Goal: Task Accomplishment & Management: Manage account settings

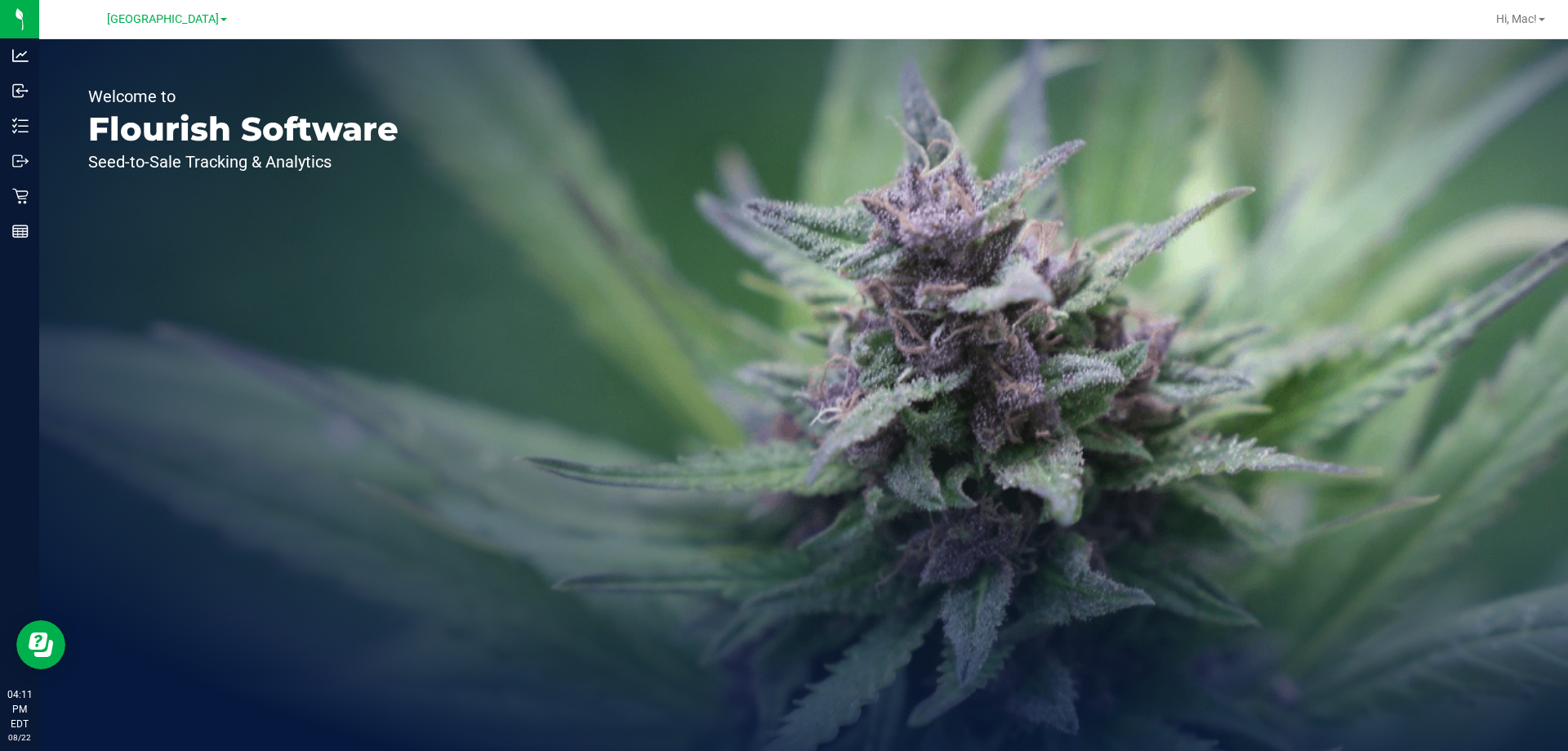
click at [392, 464] on div "Welcome to Flourish Software Seed-to-Sale Tracking & Analytics" at bounding box center [243, 395] width 408 height 711
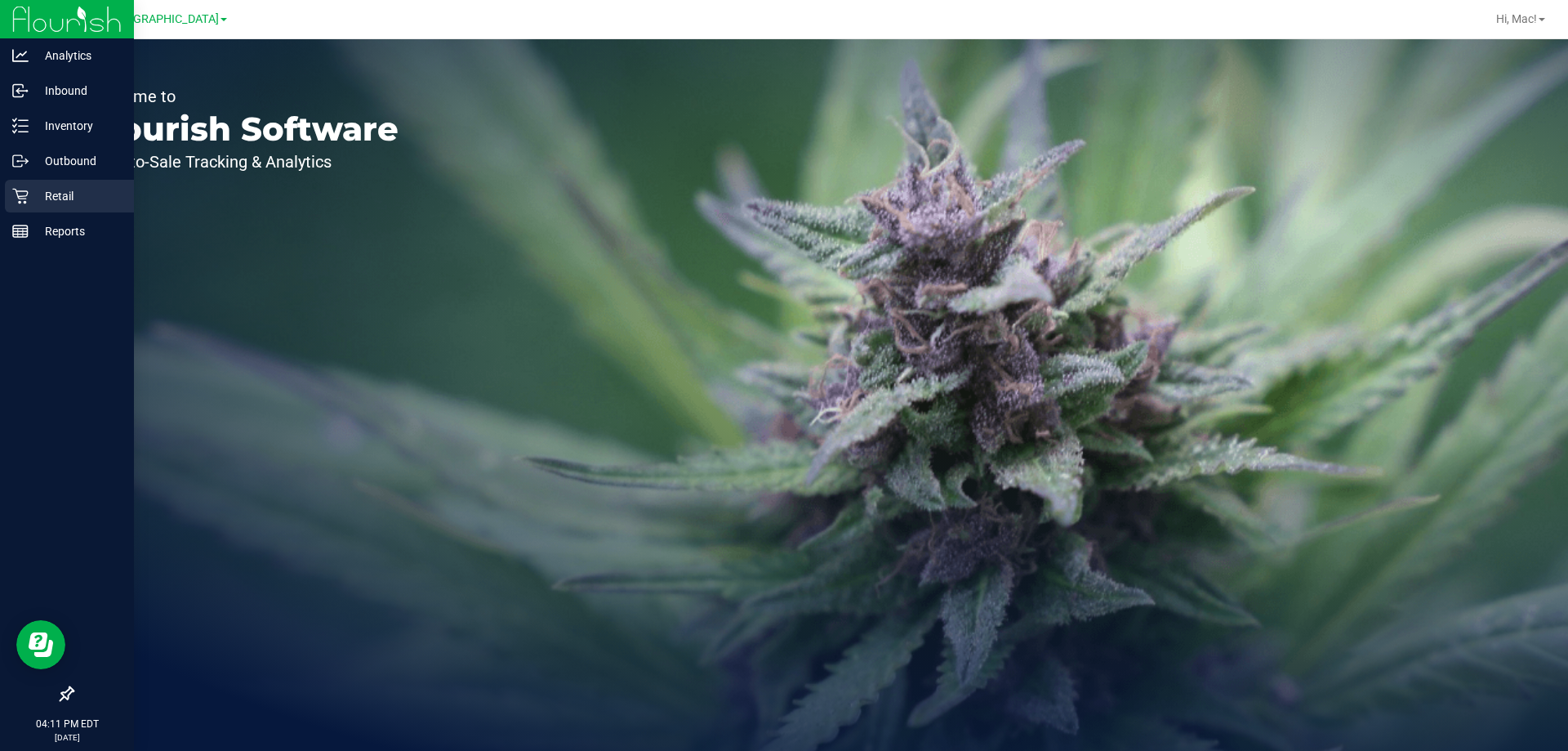
click at [70, 203] on p "Retail" at bounding box center [78, 195] width 98 height 20
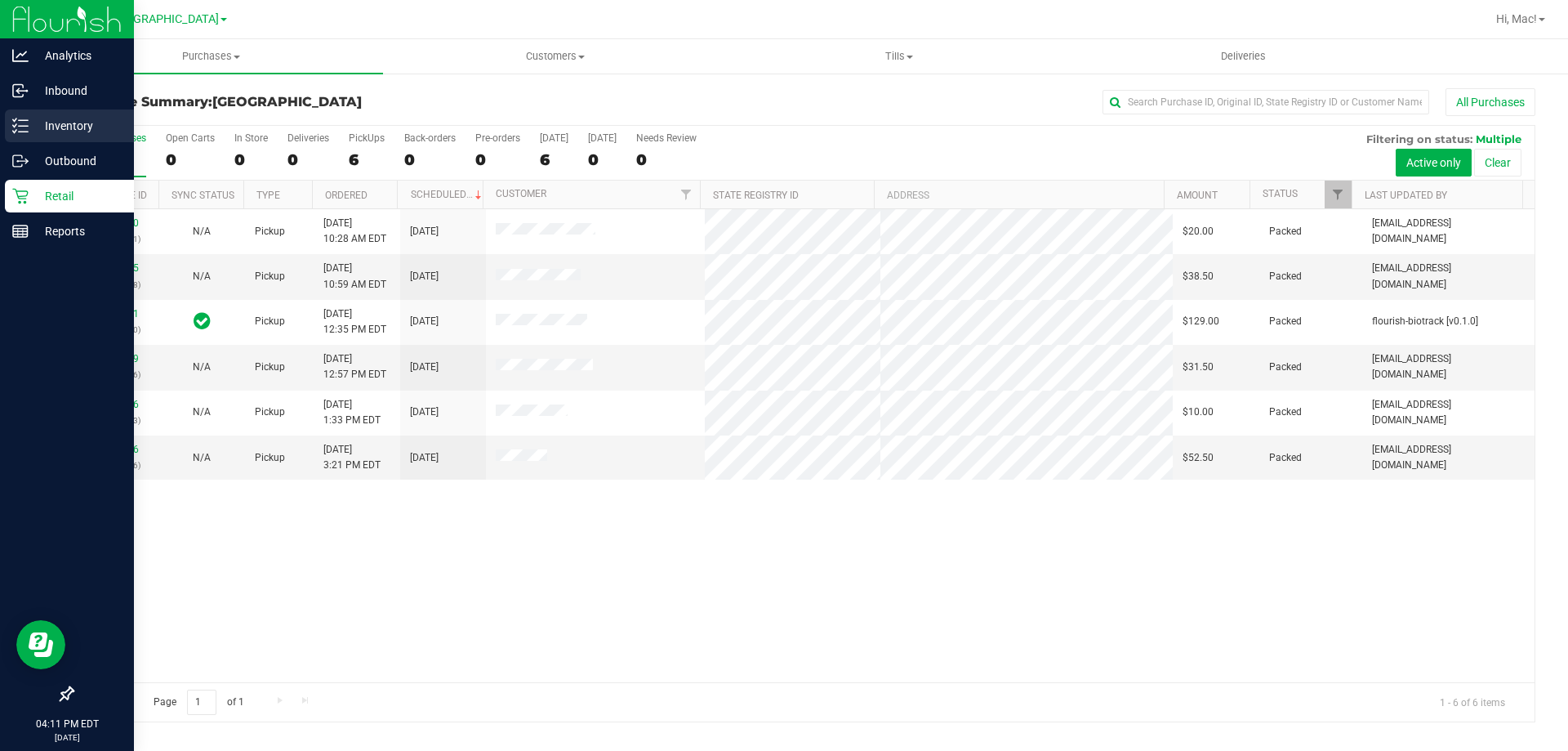
click at [93, 124] on p "Inventory" at bounding box center [78, 126] width 98 height 20
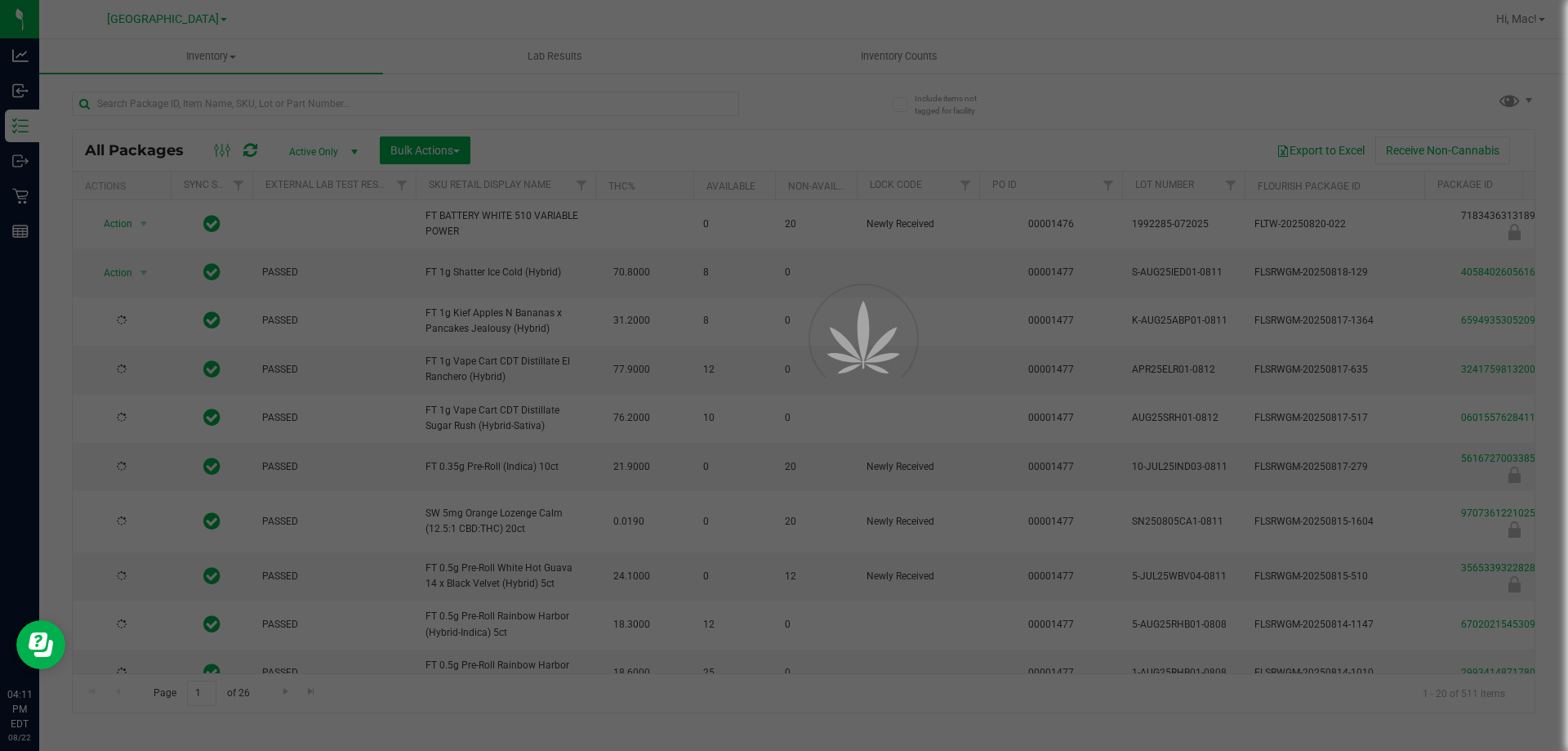
click at [427, 112] on div at bounding box center [784, 375] width 1568 height 751
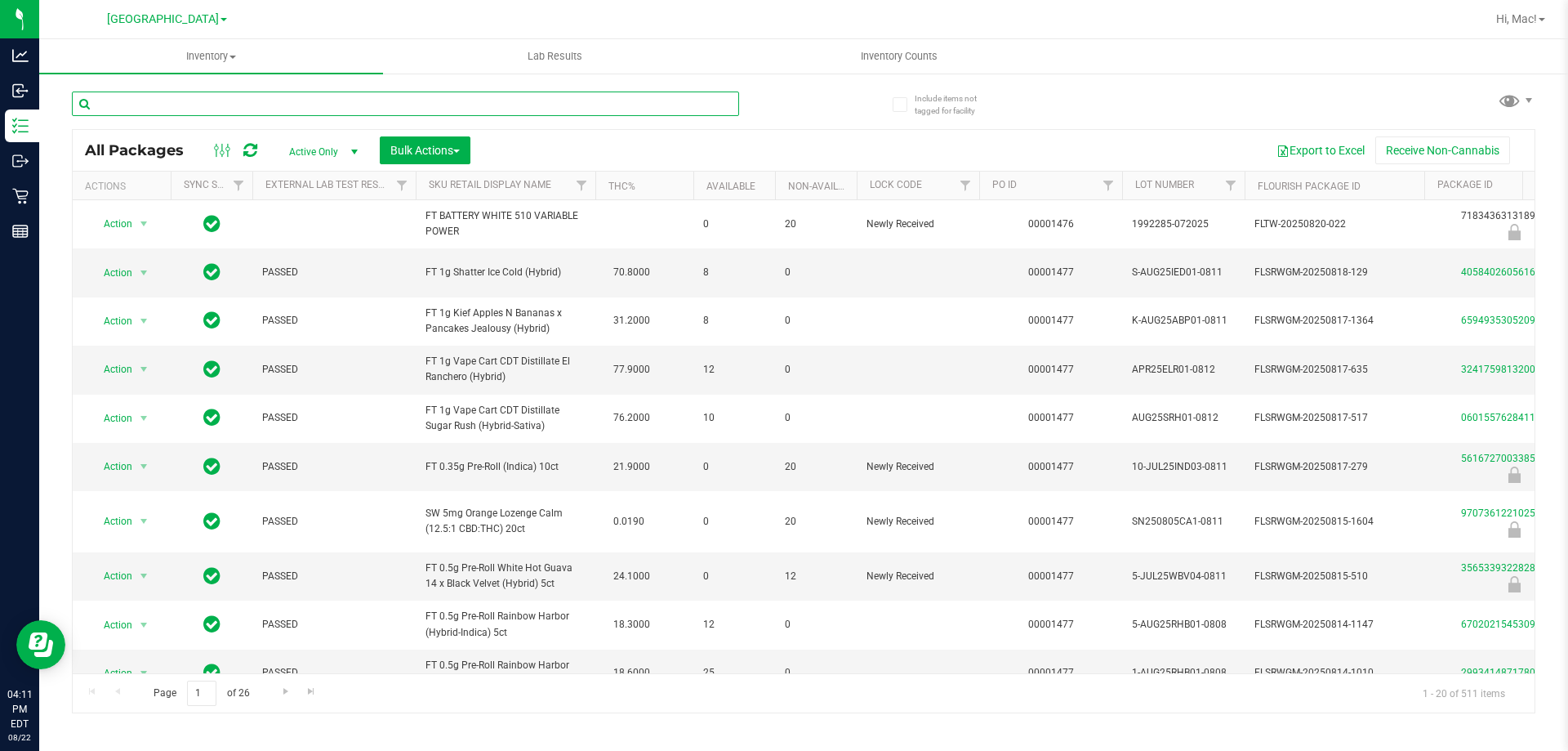
click at [426, 106] on input "text" at bounding box center [406, 104] width 667 height 25
type input "ckz"
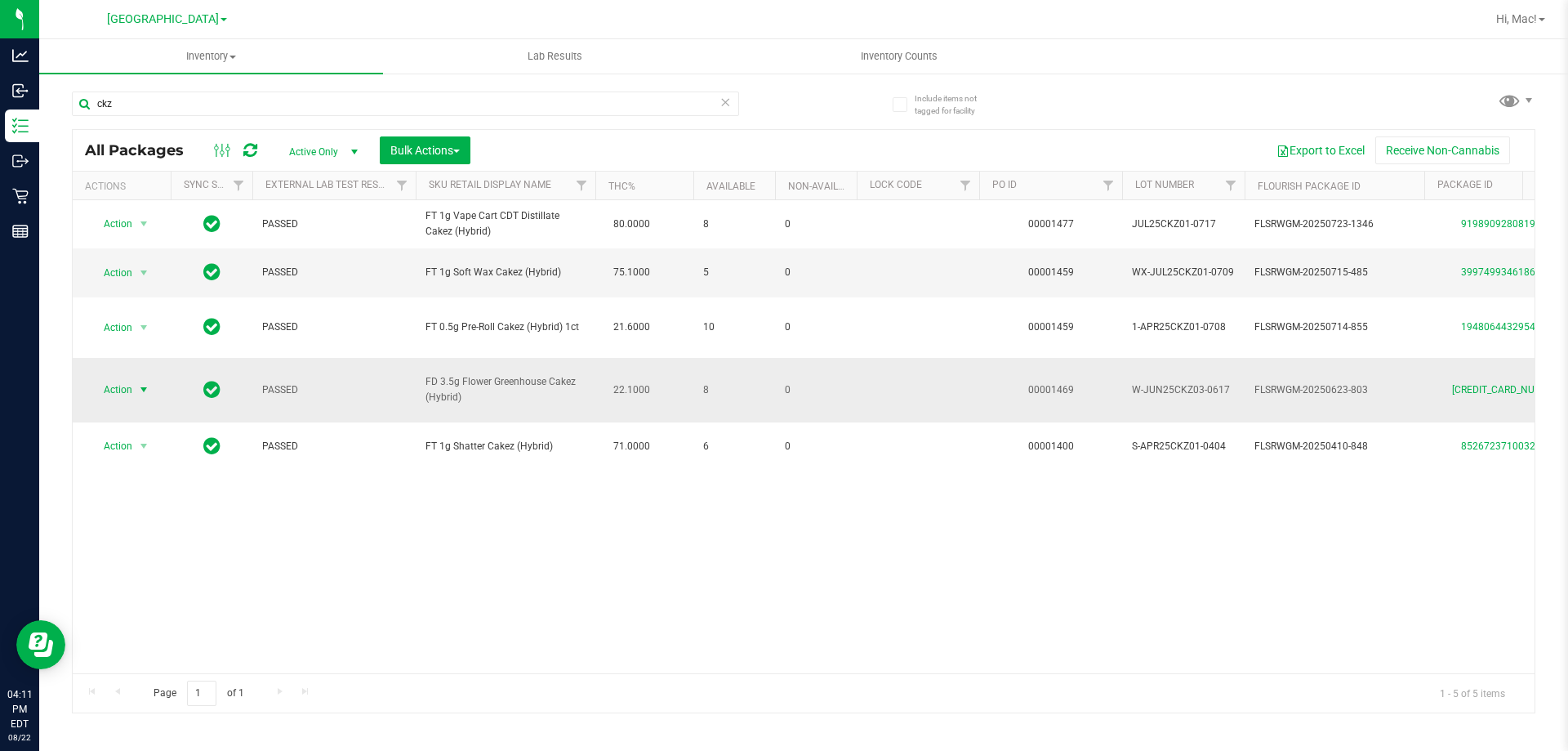
click at [137, 383] on span "select" at bounding box center [143, 389] width 13 height 13
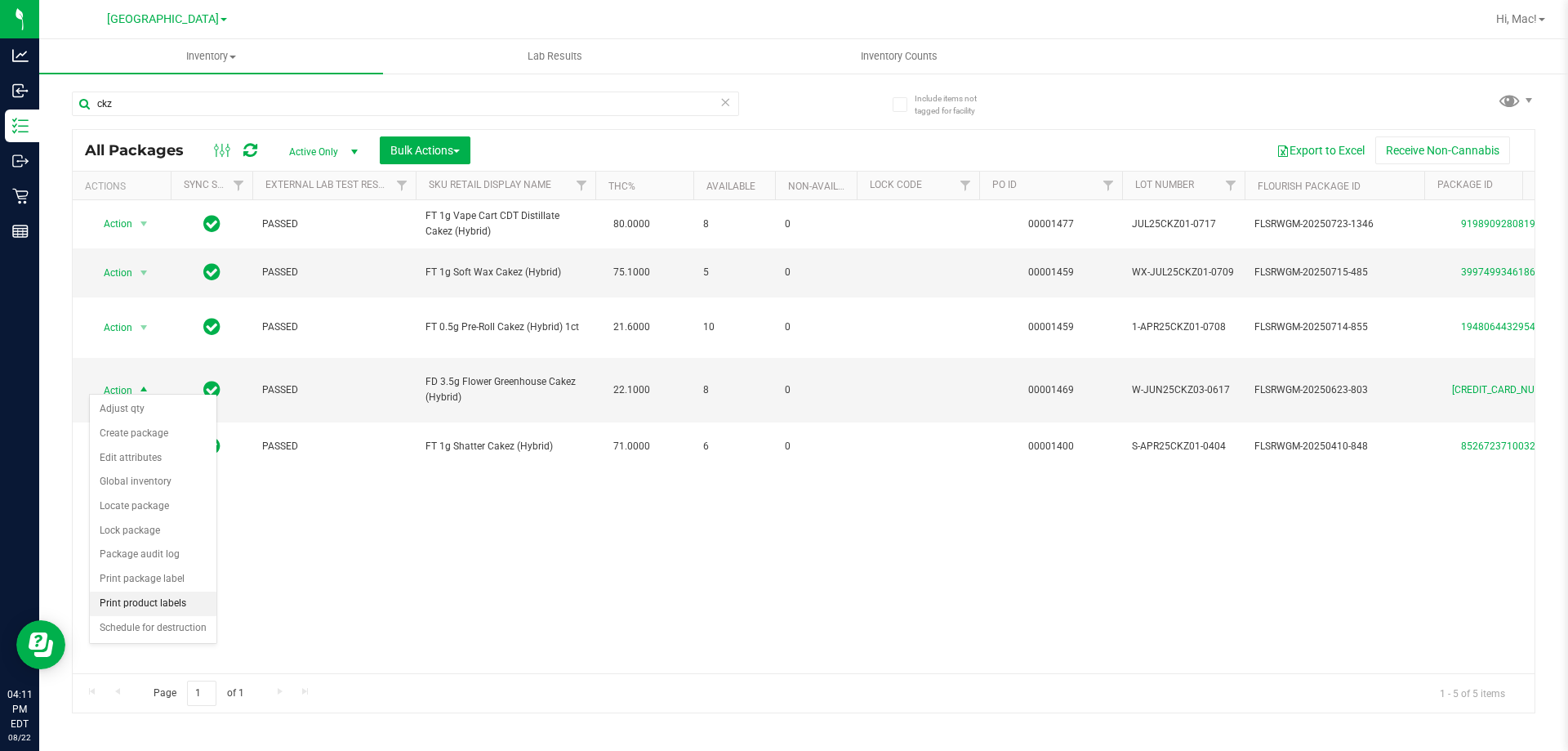
click at [186, 606] on li "Print product labels" at bounding box center [153, 603] width 126 height 25
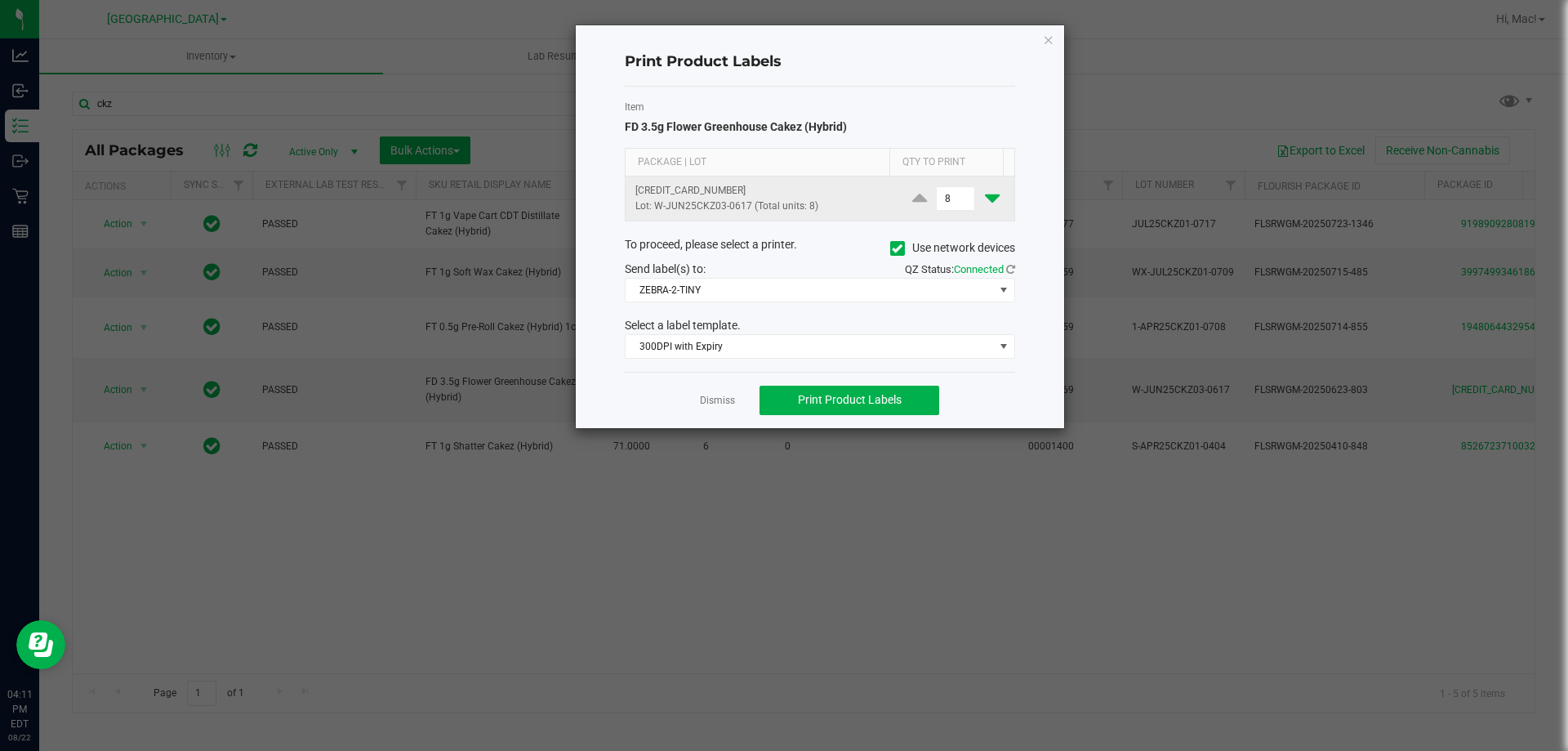
click at [985, 199] on icon at bounding box center [992, 198] width 14 height 20
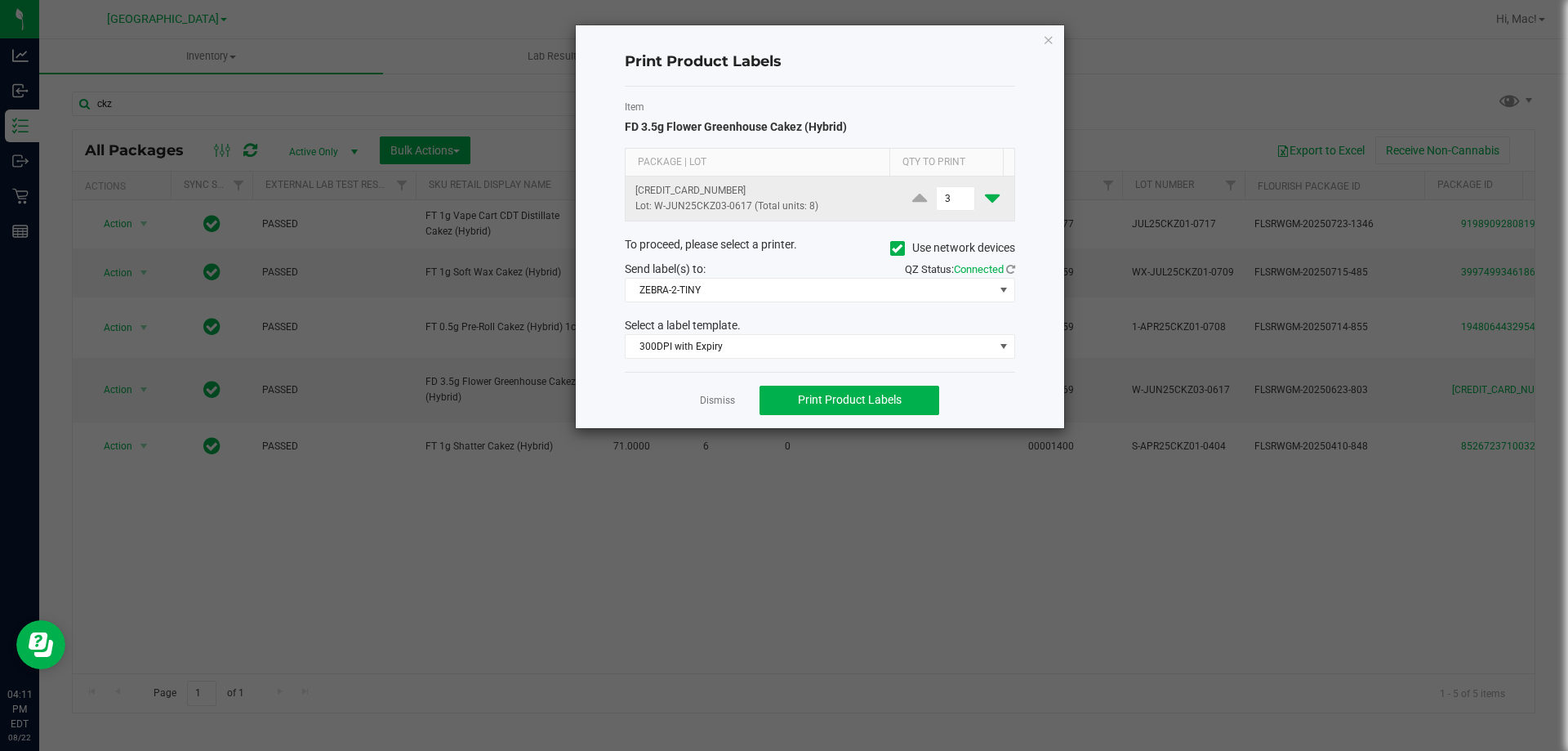
click at [985, 199] on icon at bounding box center [992, 198] width 14 height 20
type input "1"
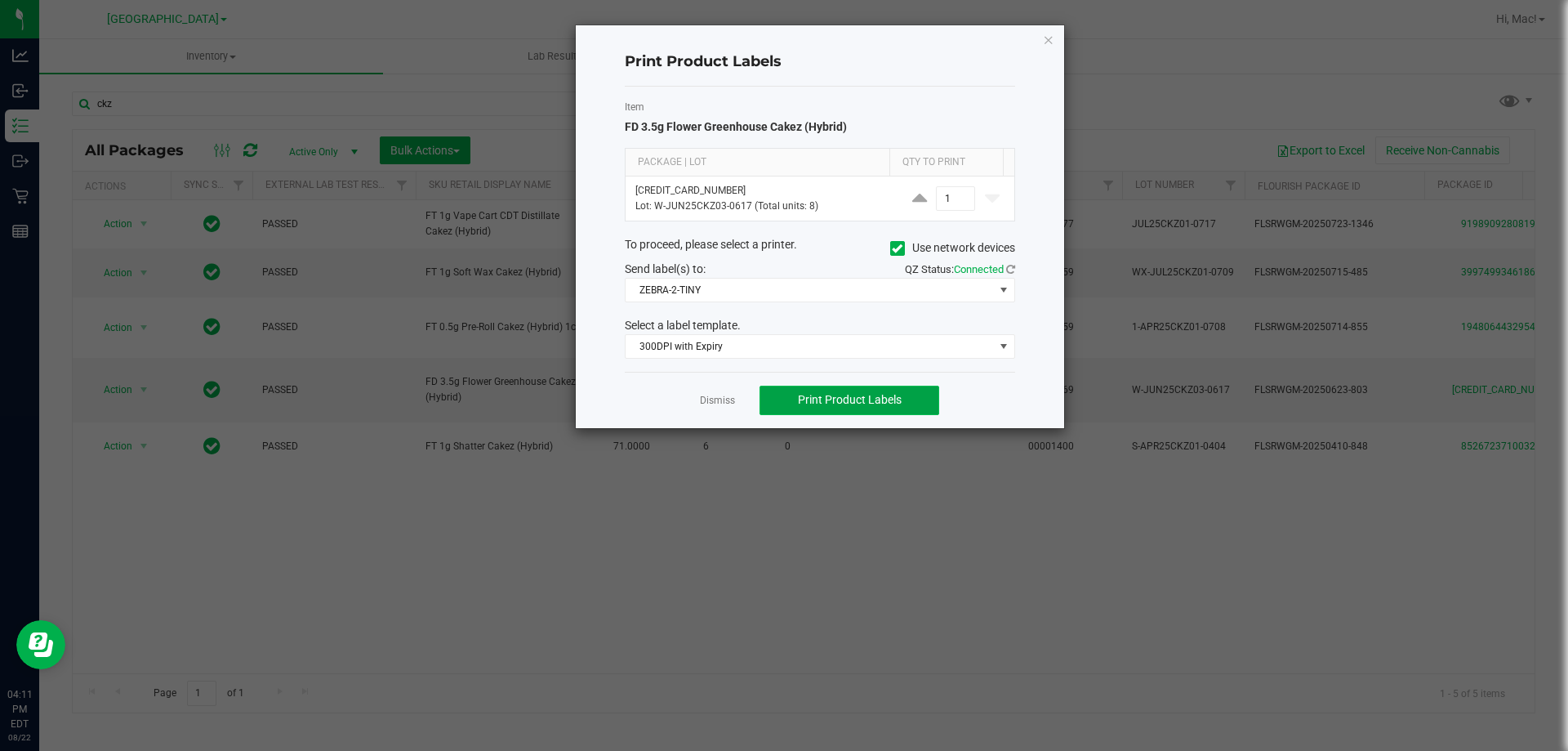
click at [911, 395] on button "Print Product Labels" at bounding box center [849, 400] width 180 height 30
click at [1049, 43] on icon "button" at bounding box center [1048, 39] width 11 height 20
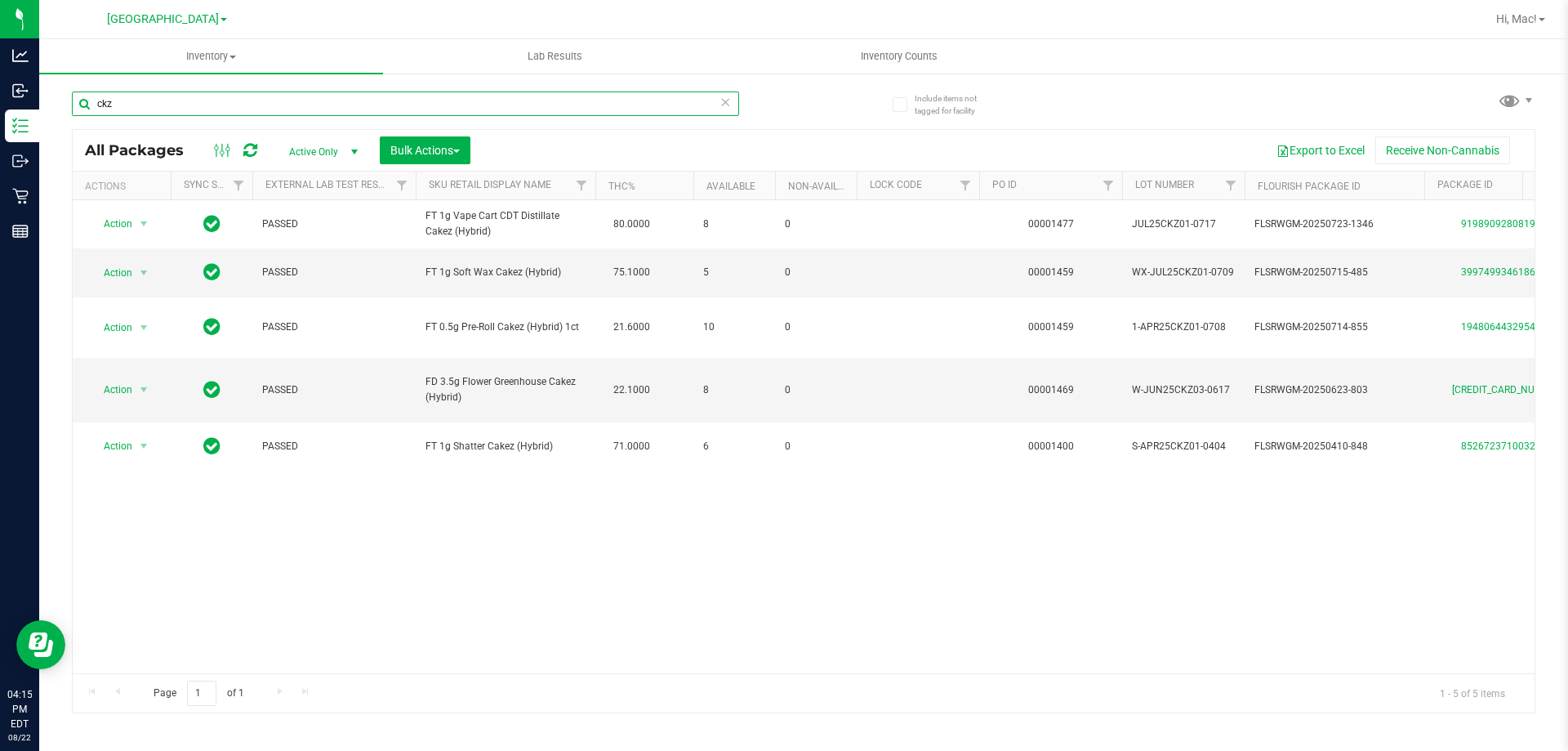
drag, startPoint x: 124, startPoint y: 110, endPoint x: 46, endPoint y: 95, distance: 79.4
click at [47, 98] on div "Include items not tagged for facility ckz All Packages Active Only Active Only …" at bounding box center [804, 321] width 1529 height 498
type input "grz"
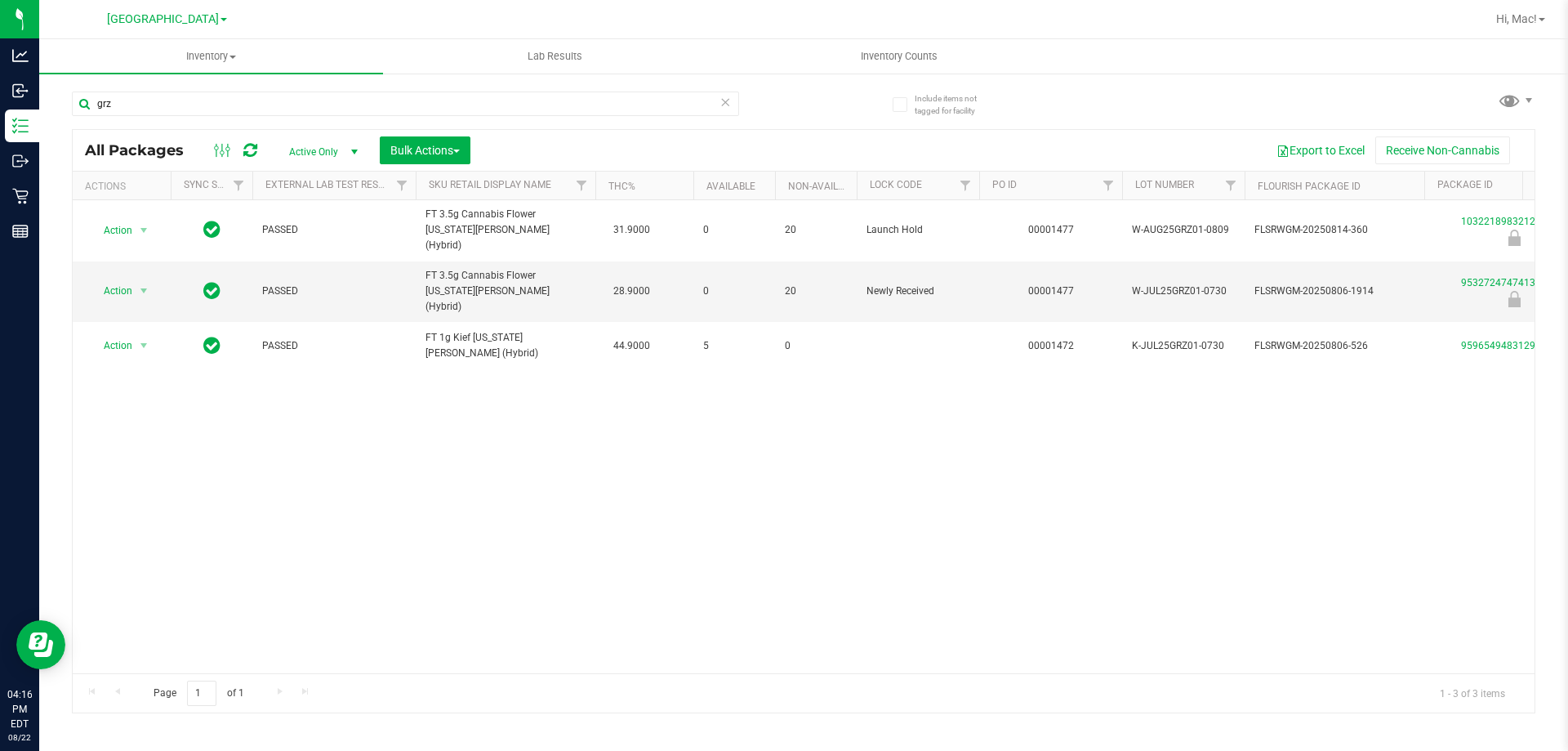
click at [727, 107] on icon at bounding box center [725, 101] width 11 height 20
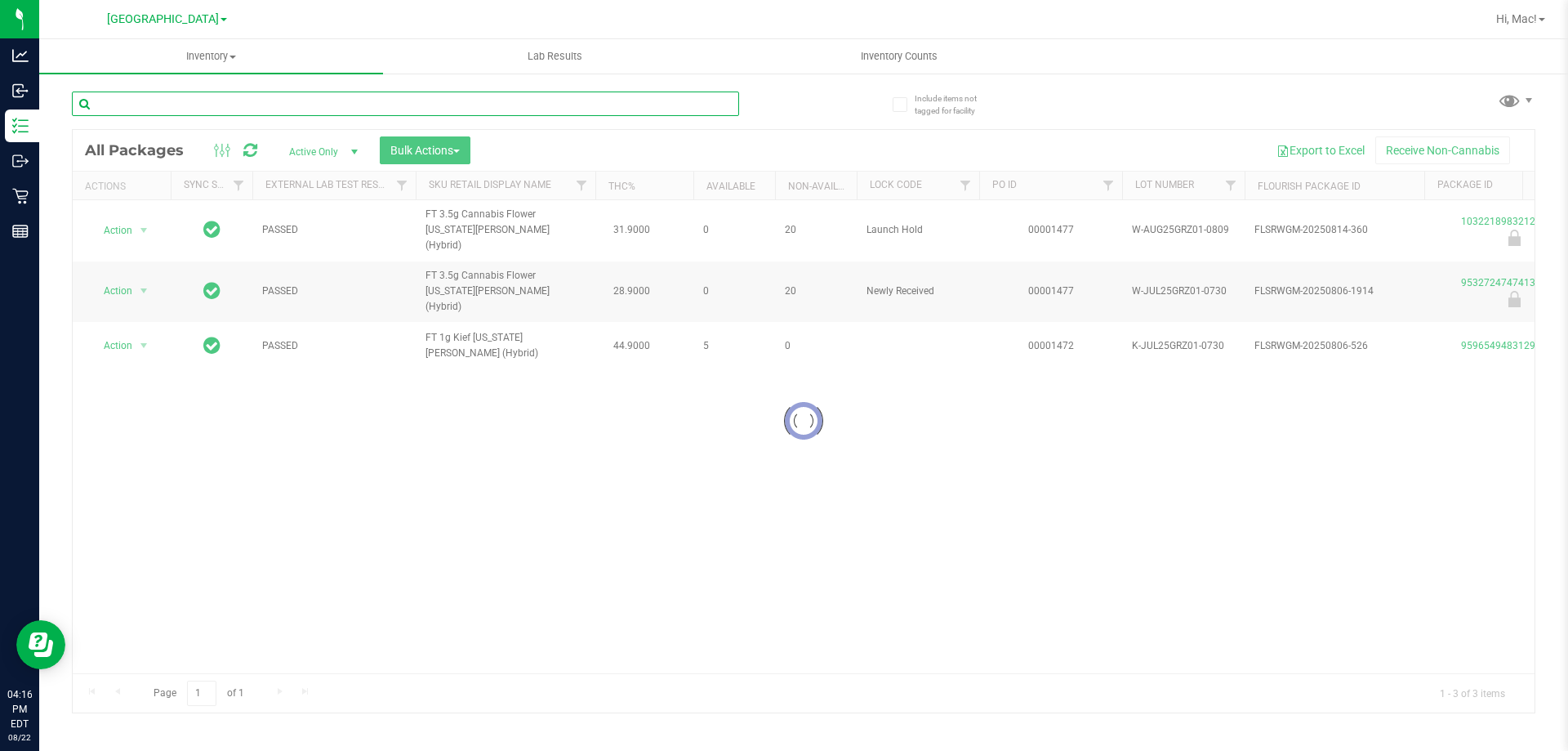
click at [559, 113] on input "text" at bounding box center [406, 104] width 667 height 25
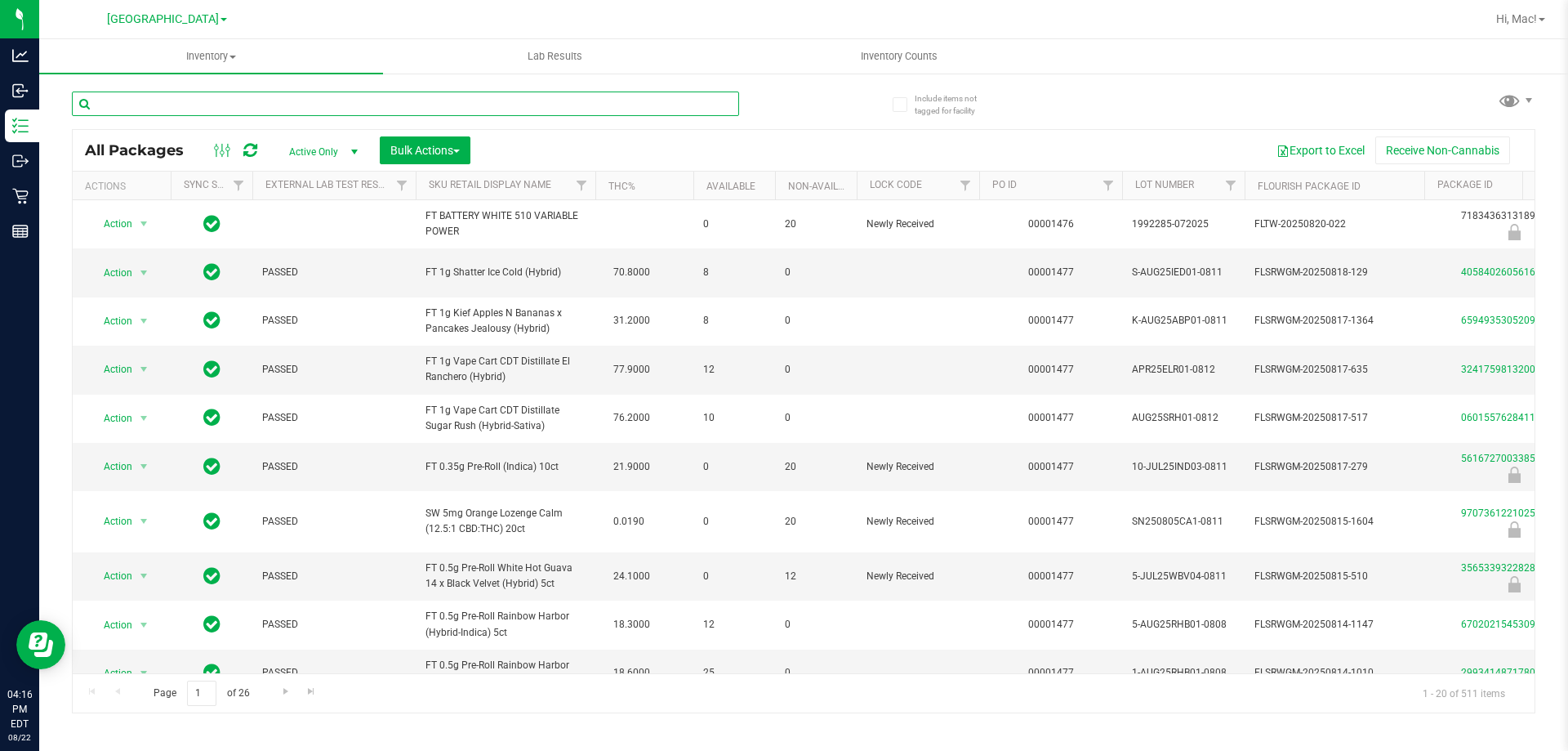
click at [523, 109] on input "text" at bounding box center [406, 104] width 667 height 25
type input "9532724747413482"
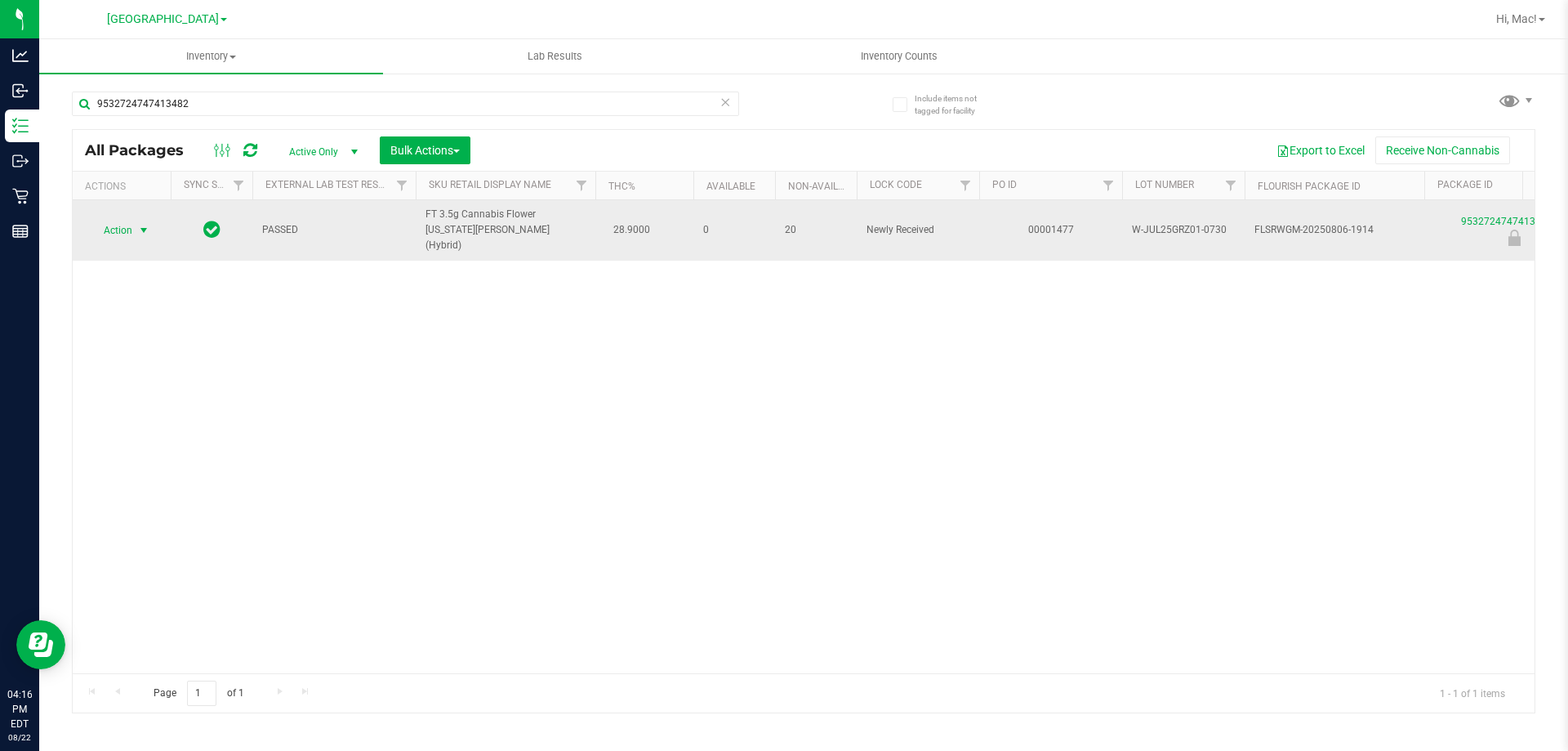
click at [134, 221] on span "select" at bounding box center [144, 230] width 20 height 23
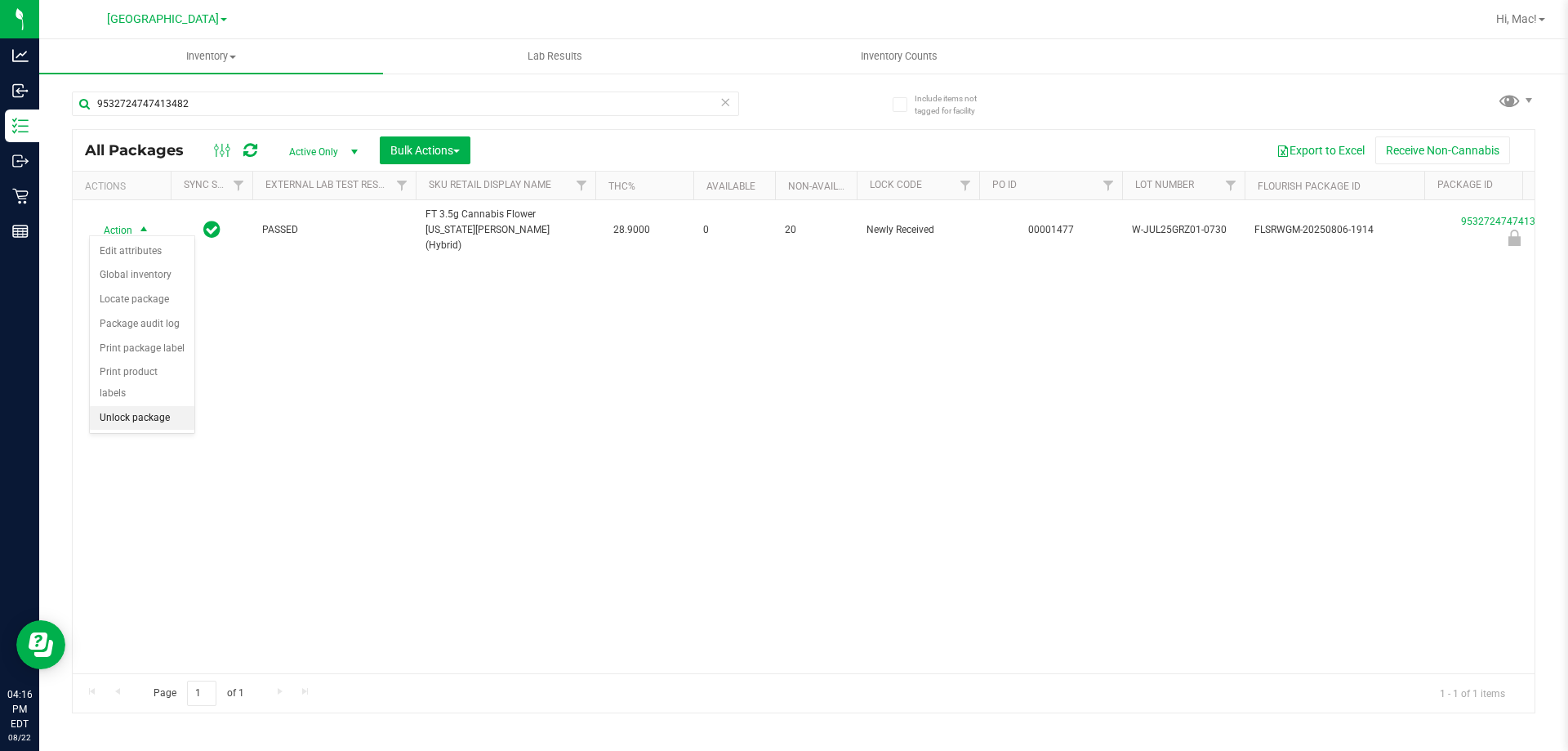
click at [129, 406] on li "Unlock package" at bounding box center [142, 418] width 104 height 25
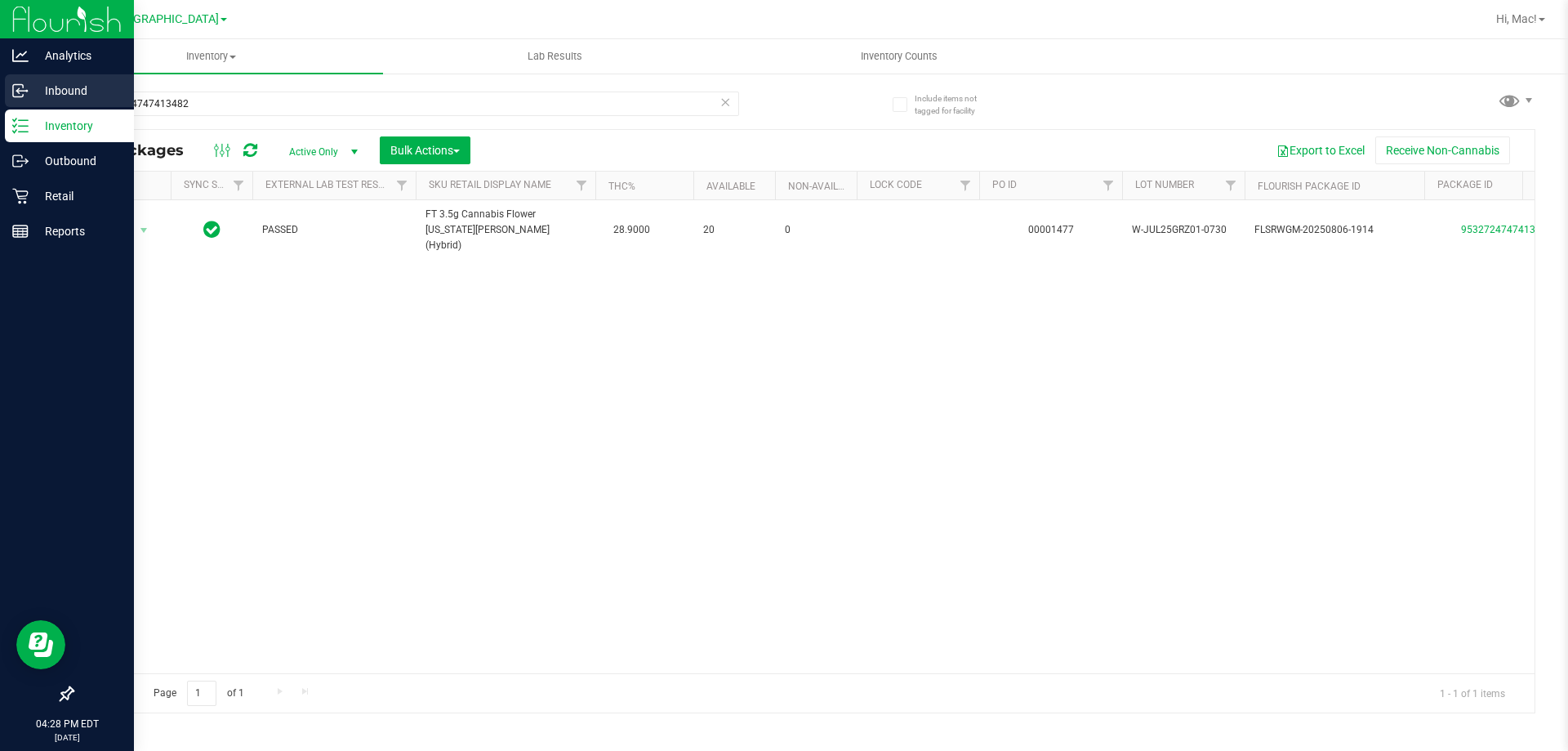
click at [65, 88] on p "Inbound" at bounding box center [78, 90] width 98 height 20
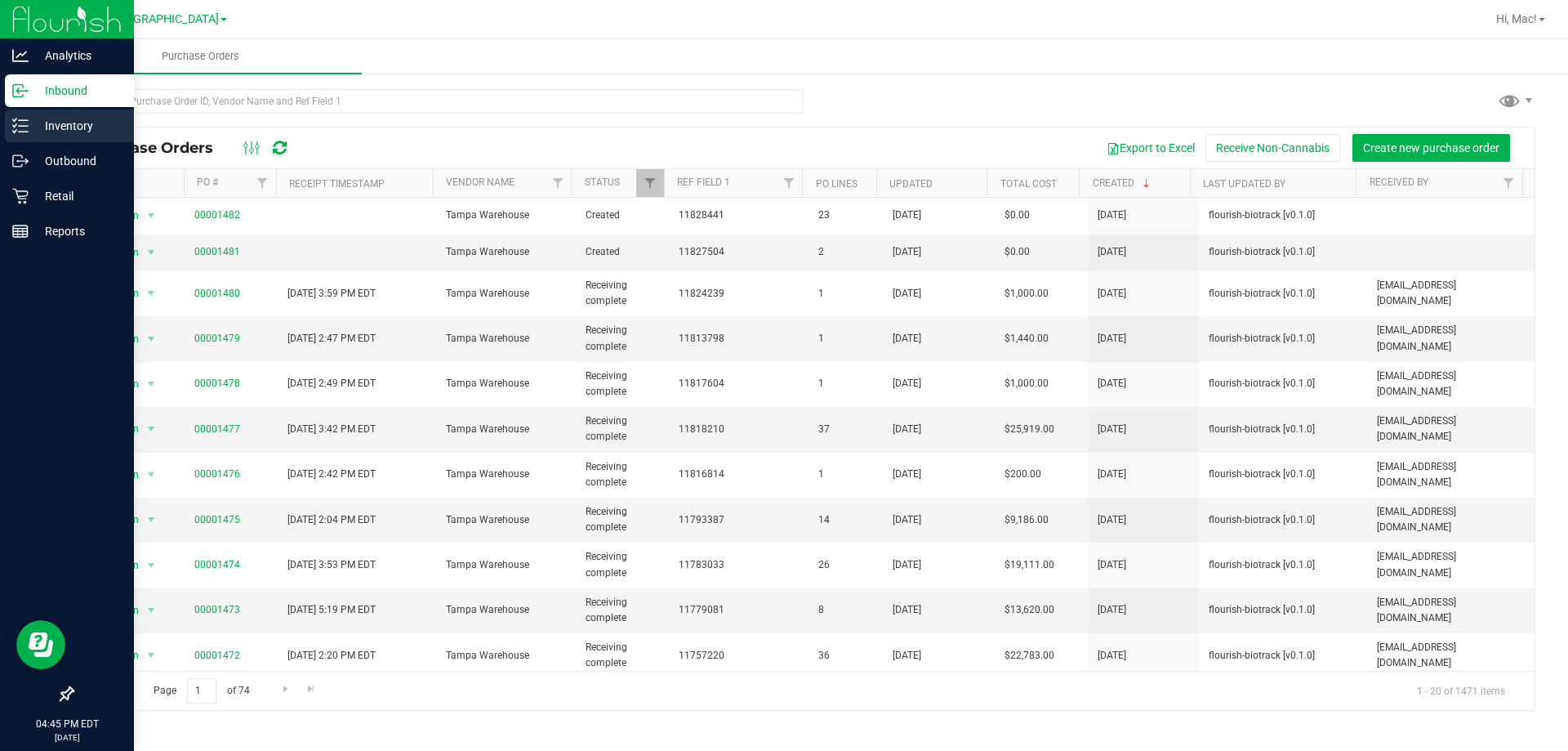
click at [85, 119] on p "Inventory" at bounding box center [78, 126] width 98 height 20
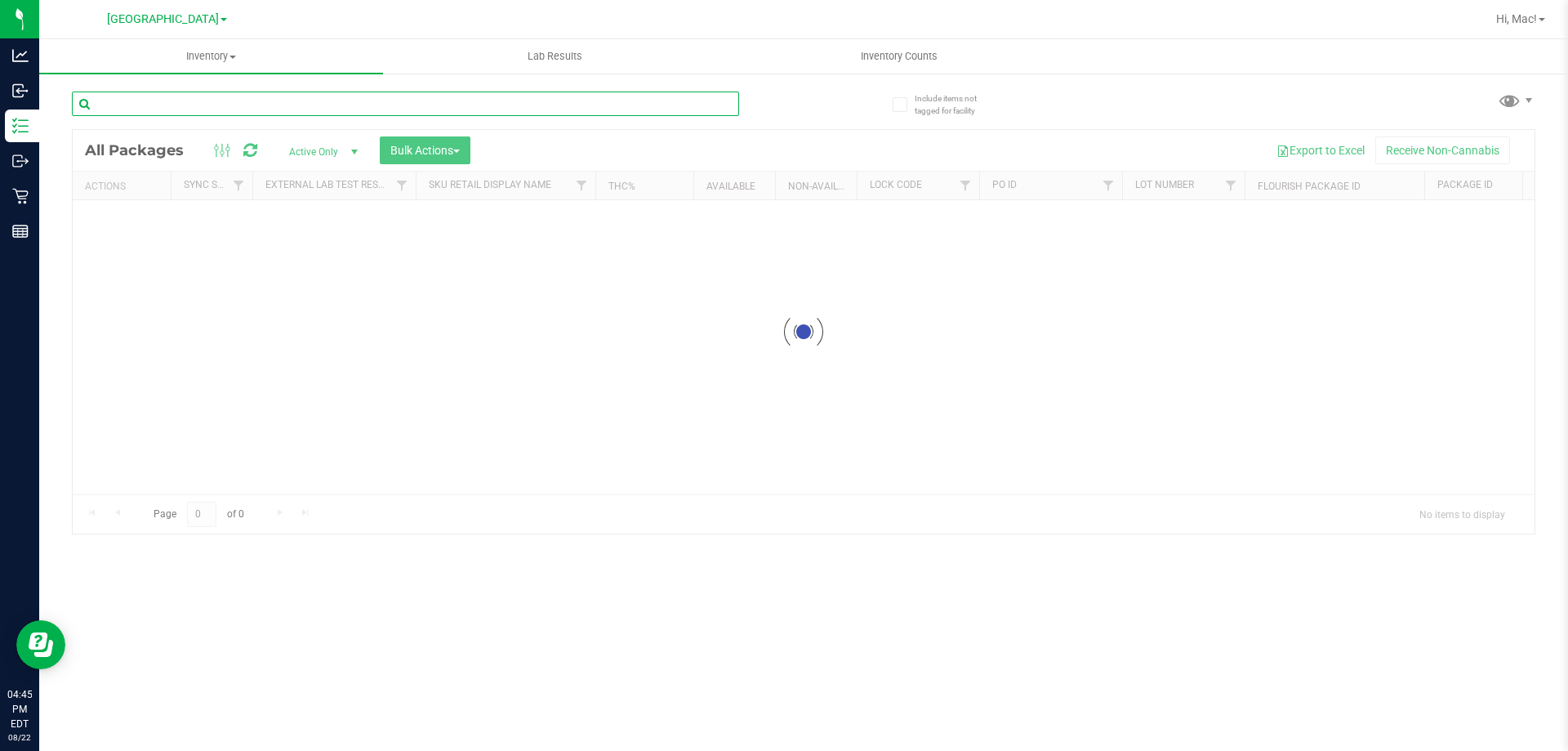
click at [372, 93] on input "text" at bounding box center [406, 104] width 667 height 25
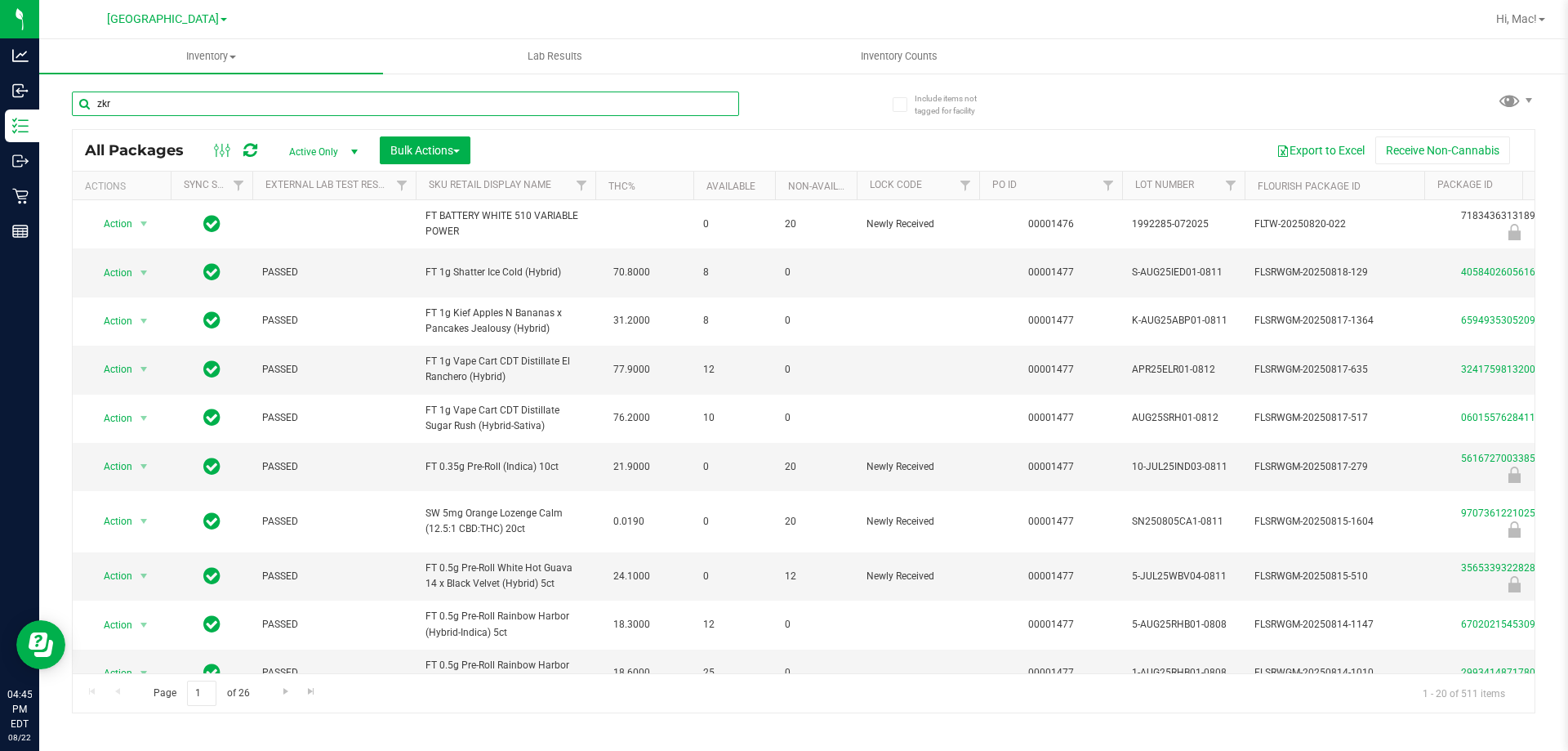
type input "zkr"
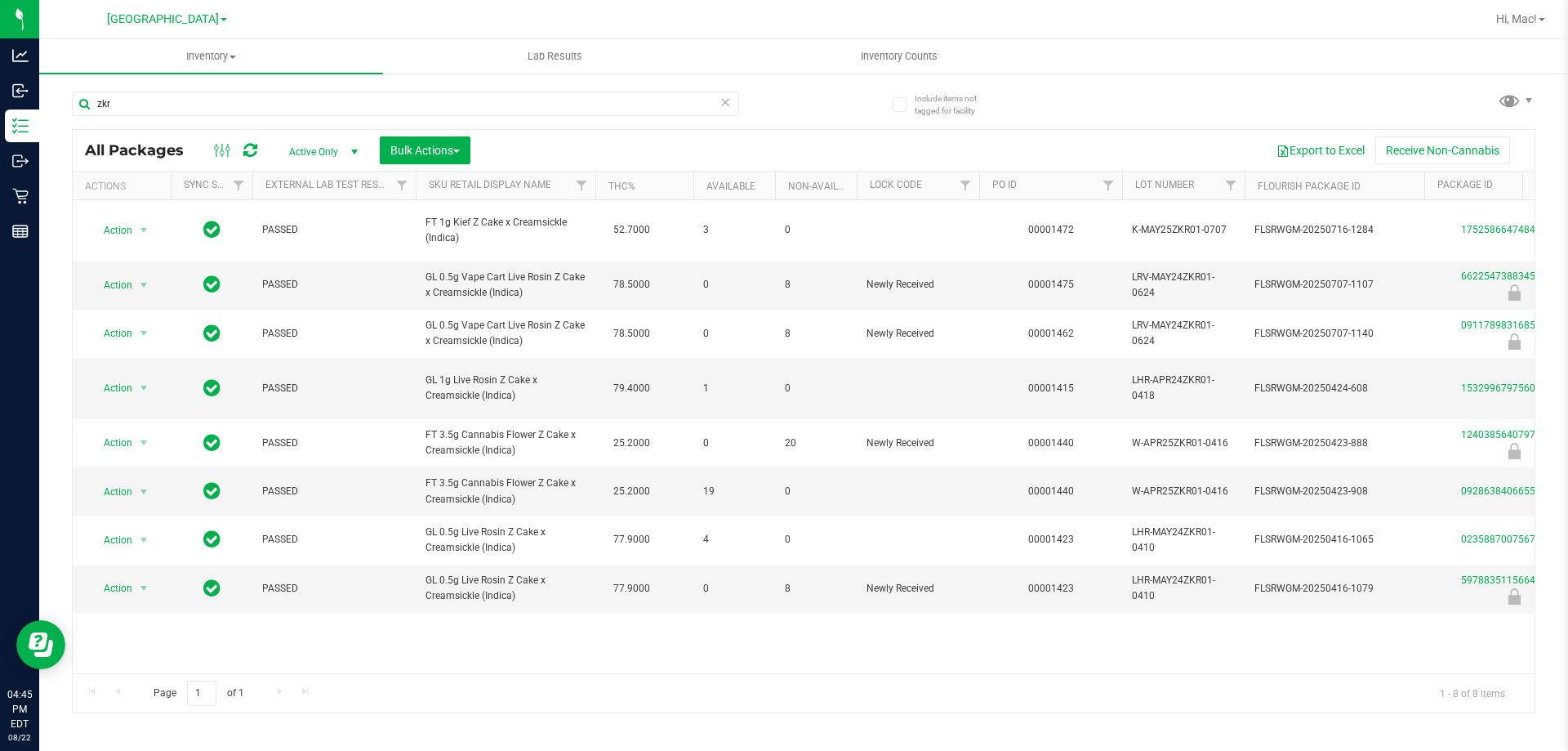
click at [793, 104] on div "zkr" at bounding box center [438, 103] width 731 height 53
click at [728, 108] on icon at bounding box center [725, 101] width 11 height 20
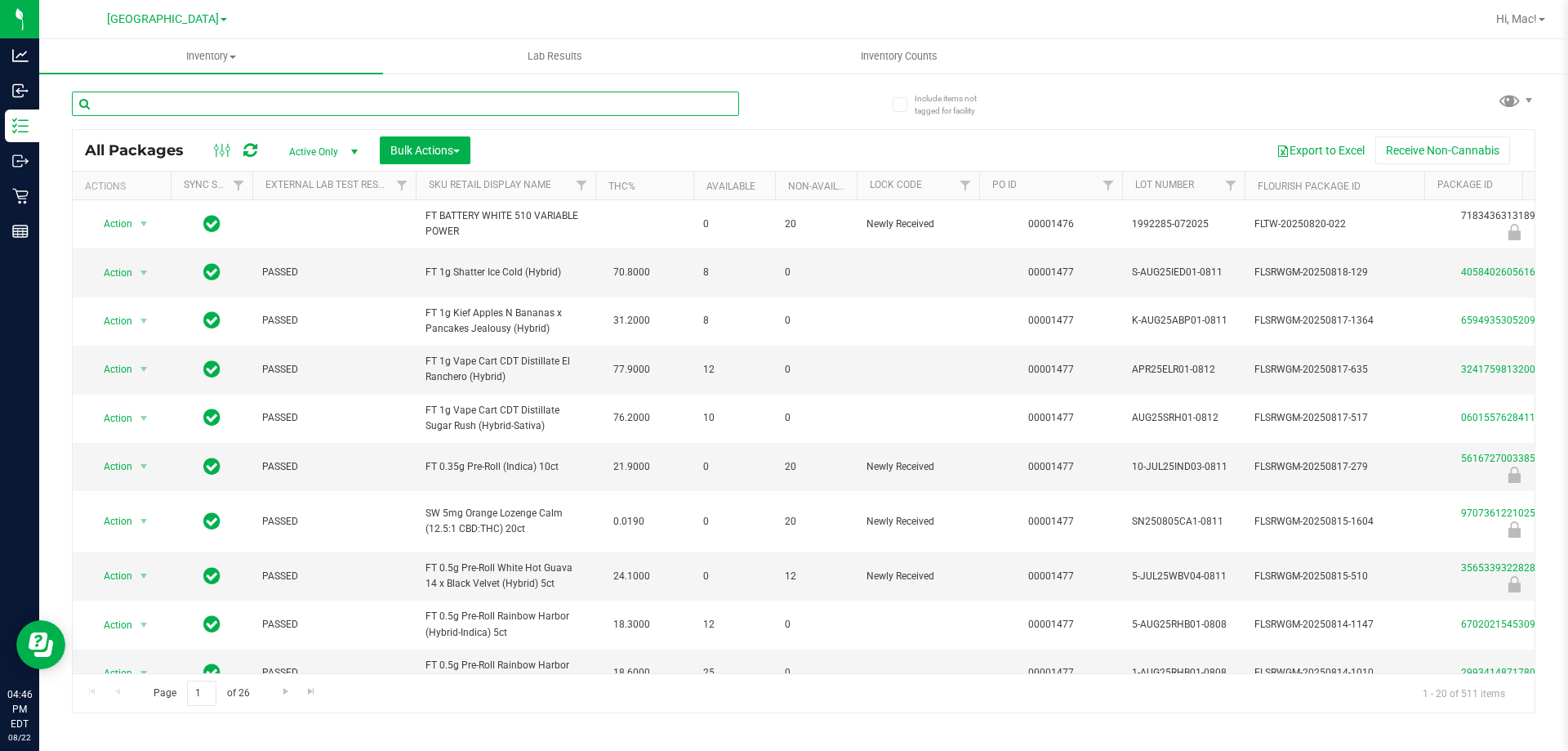
click at [727, 108] on input "text" at bounding box center [406, 104] width 667 height 25
type input "6622547388345695"
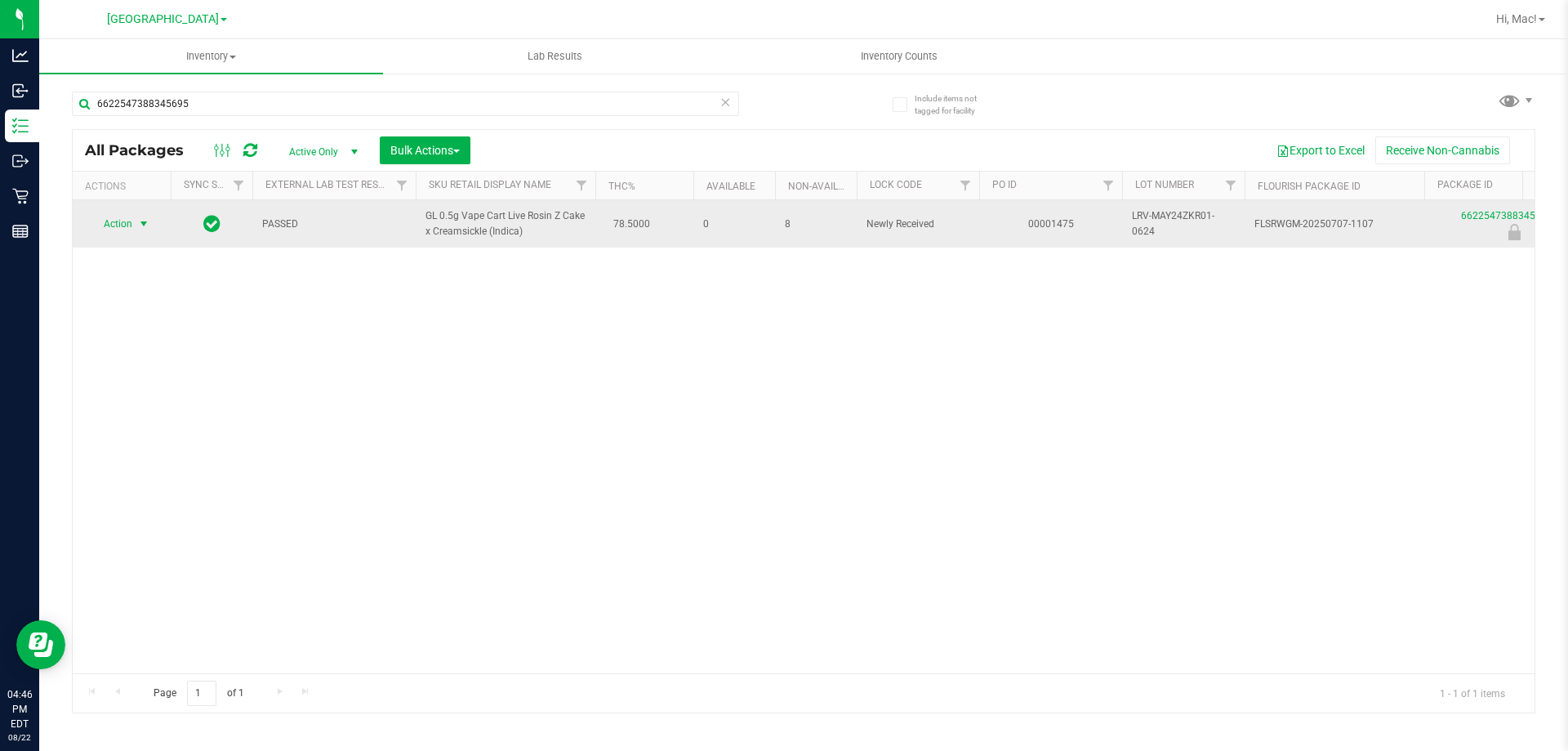
click at [141, 227] on span "select" at bounding box center [143, 223] width 13 height 13
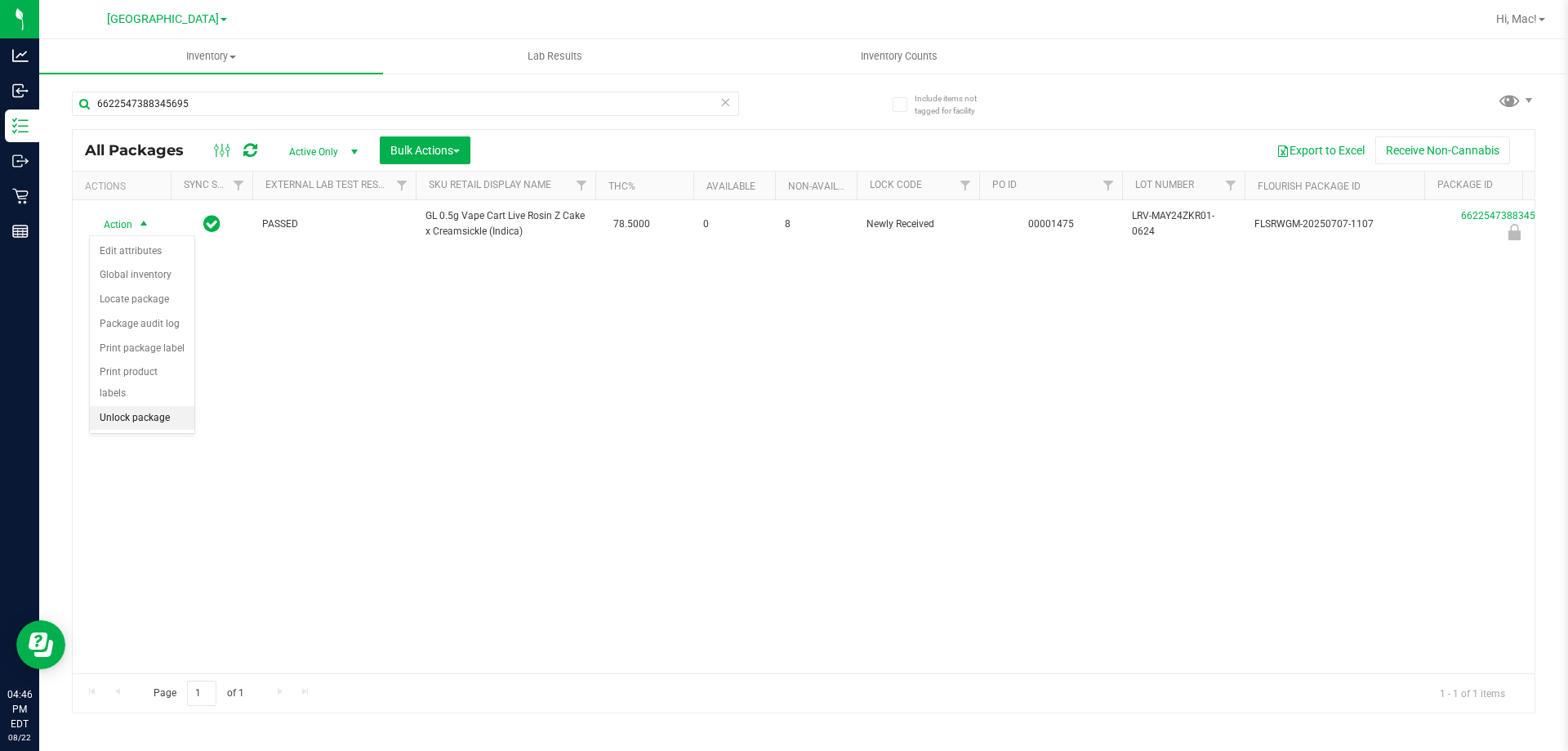
click at [157, 406] on li "Unlock package" at bounding box center [142, 418] width 104 height 25
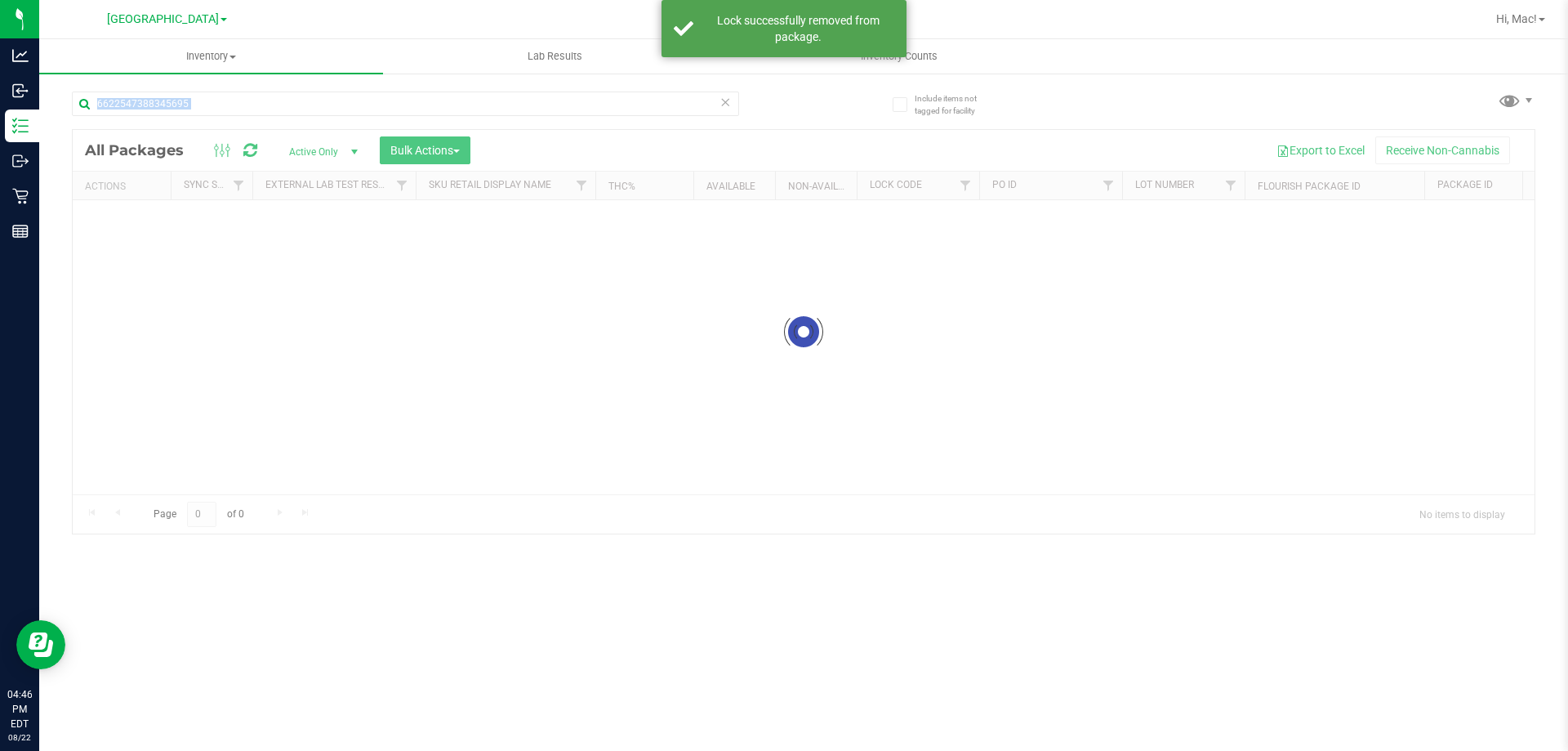
drag, startPoint x: 535, startPoint y: 230, endPoint x: 418, endPoint y: 248, distance: 118.4
click at [418, 248] on div "Include items not tagged for facility 6622547388345695 Loading... All Packages …" at bounding box center [804, 315] width 1464 height 478
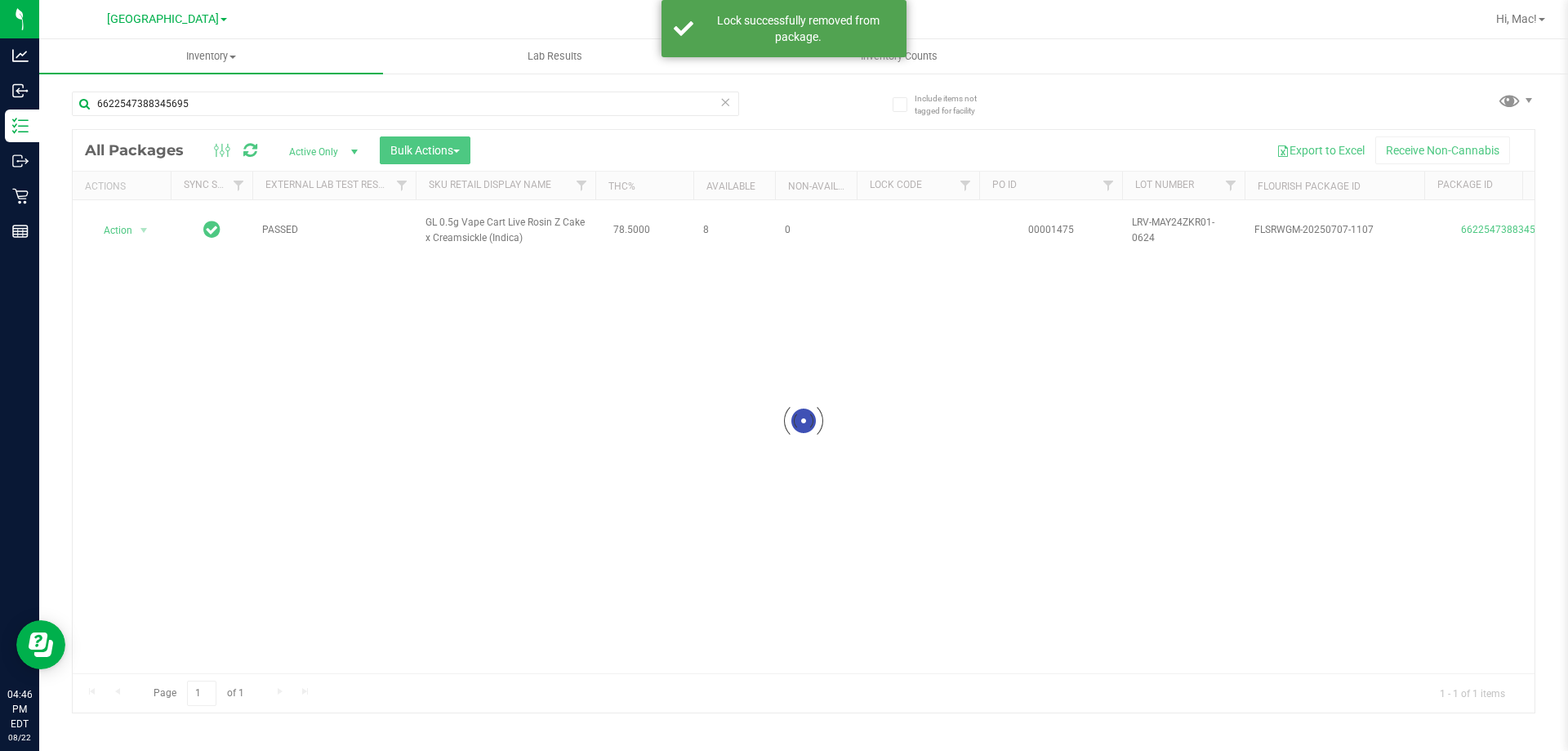
drag, startPoint x: 530, startPoint y: 233, endPoint x: 428, endPoint y: 214, distance: 103.8
click at [423, 215] on div at bounding box center [804, 421] width 1462 height 582
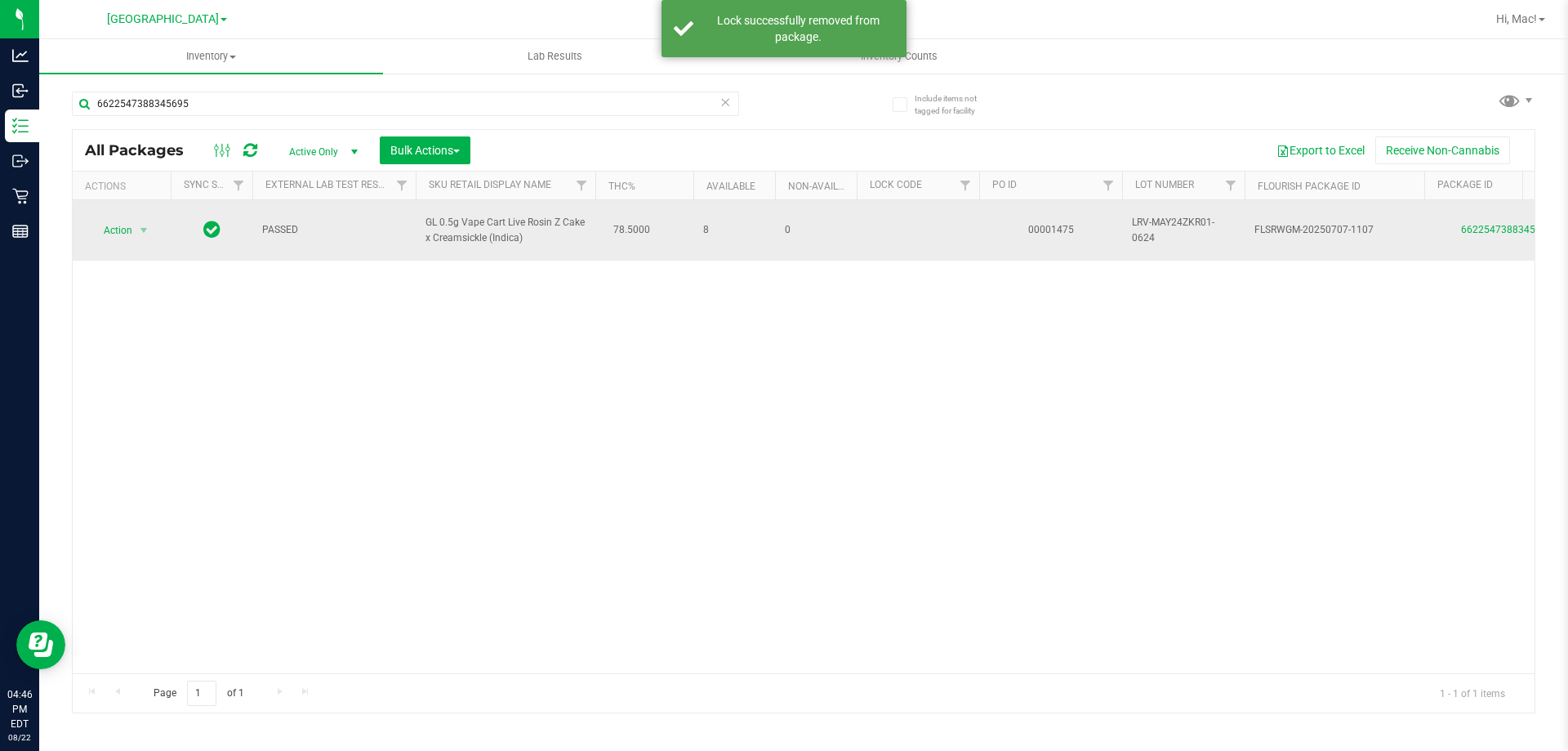
drag, startPoint x: 535, startPoint y: 232, endPoint x: 421, endPoint y: 206, distance: 116.9
click at [423, 203] on td "GL 0.5g Vape Cart Live Rosin Z Cake x Creamsickle (Indica)" at bounding box center [506, 230] width 180 height 60
copy span "GL 0.5g Vape Cart Live Rosin Z Cake x Creamsickle (Indica)"
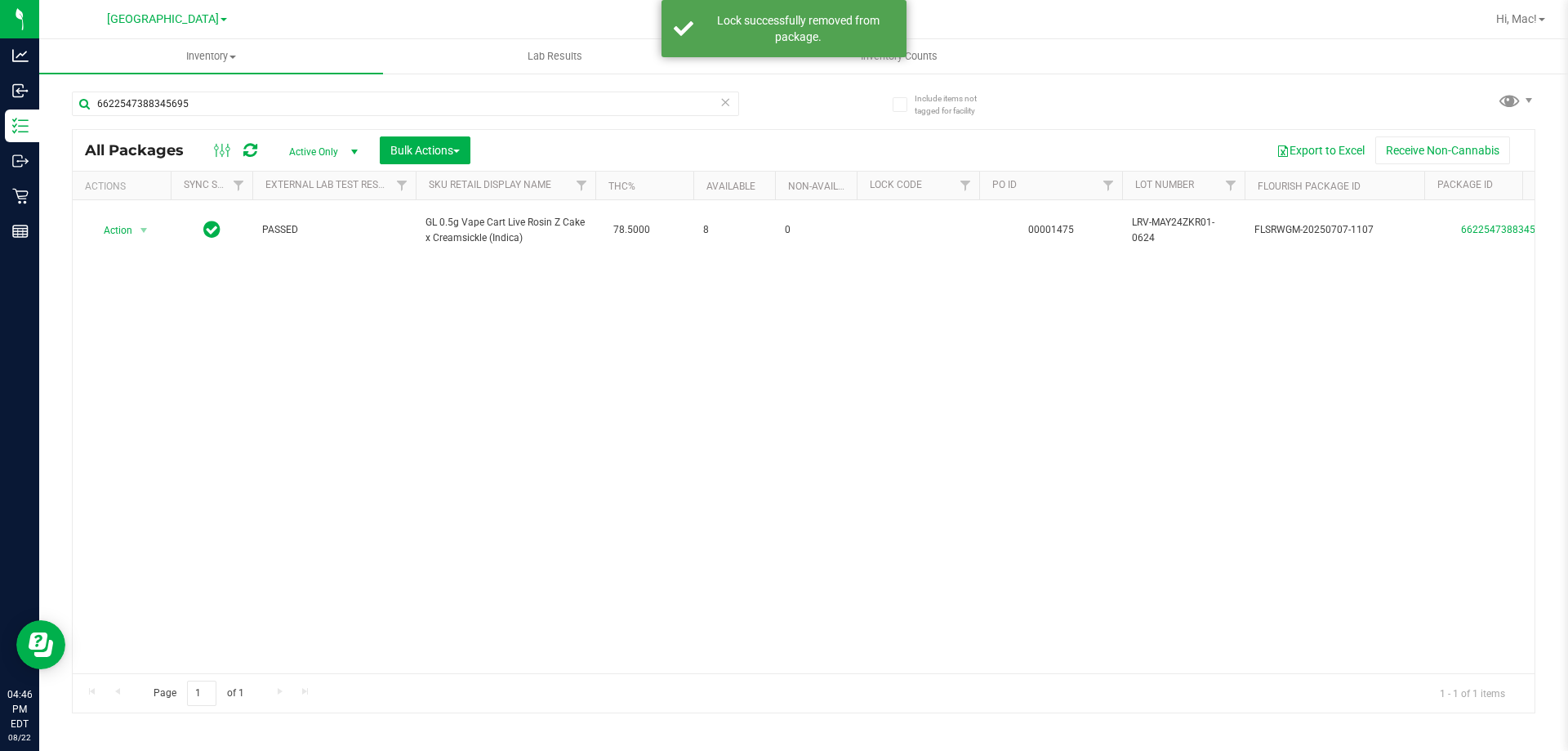
click at [339, 118] on div "6622547388345695" at bounding box center [406, 110] width 667 height 37
click at [344, 104] on input "6622547388345695" at bounding box center [406, 104] width 667 height 25
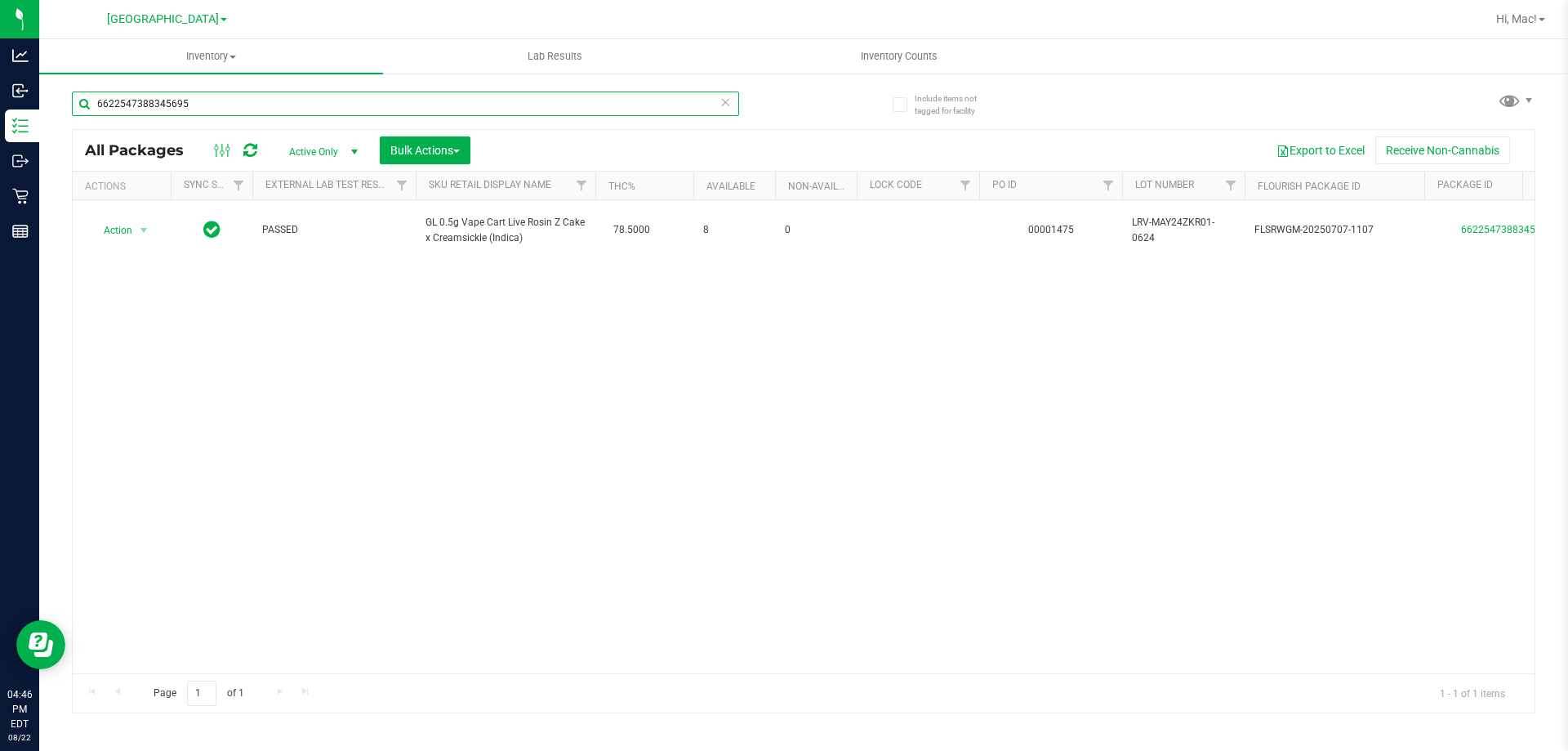
click at [344, 104] on input "6622547388345695" at bounding box center [406, 104] width 667 height 25
paste input "GL 0.5g Vape Cart Live Rosin Z Cake x Creamsickle (Indica)"
type input "GL 0.5g Vape Cart Live Rosin Z Cake x Creamsickle (Indica)"
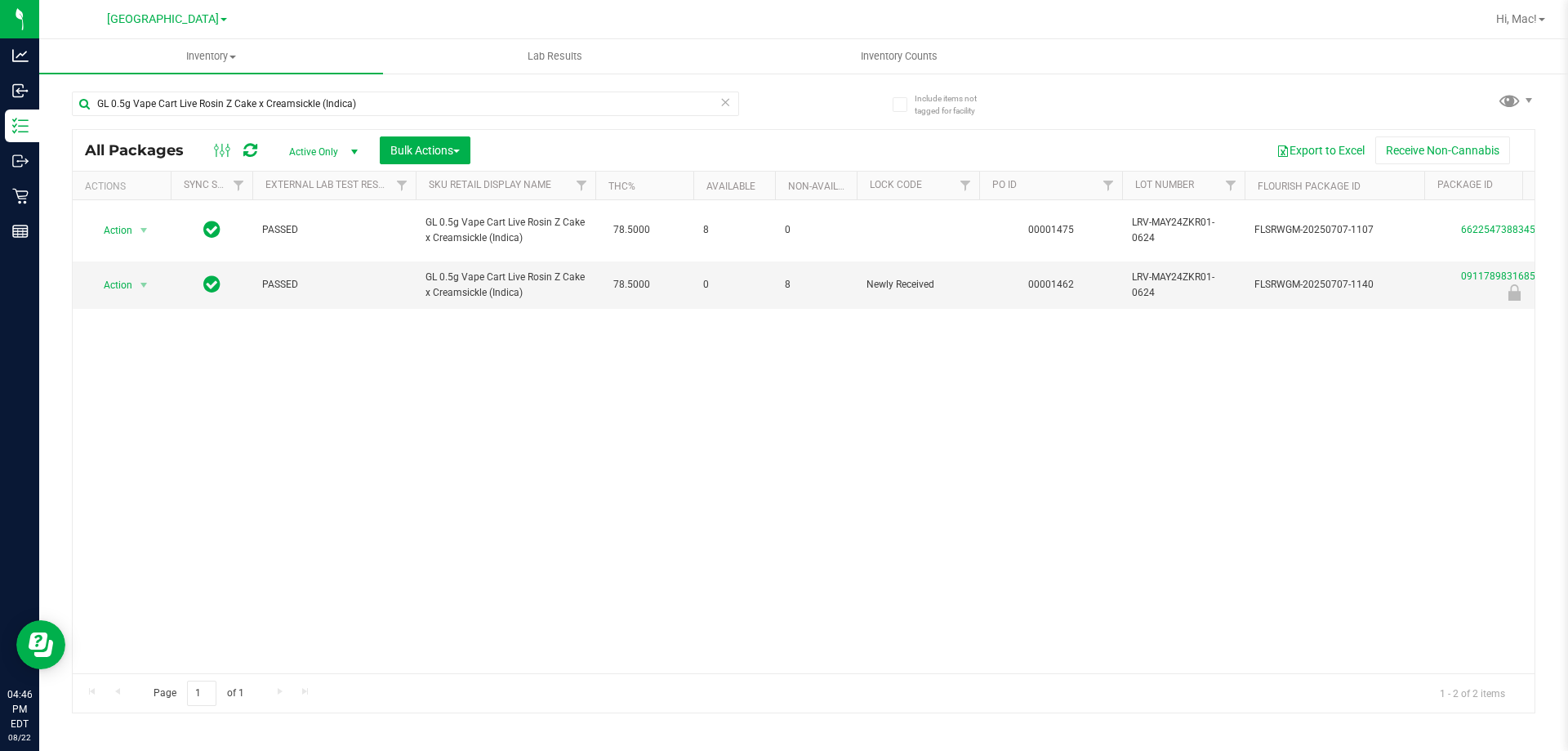
drag, startPoint x: 630, startPoint y: 506, endPoint x: 570, endPoint y: 468, distance: 71.0
click at [626, 512] on div "Action Action Adjust qty Create package Edit attributes Global inventory Locate…" at bounding box center [804, 436] width 1462 height 473
click at [678, 509] on div "Action Action Adjust qty Create package Edit attributes Global inventory Locate…" at bounding box center [804, 436] width 1462 height 473
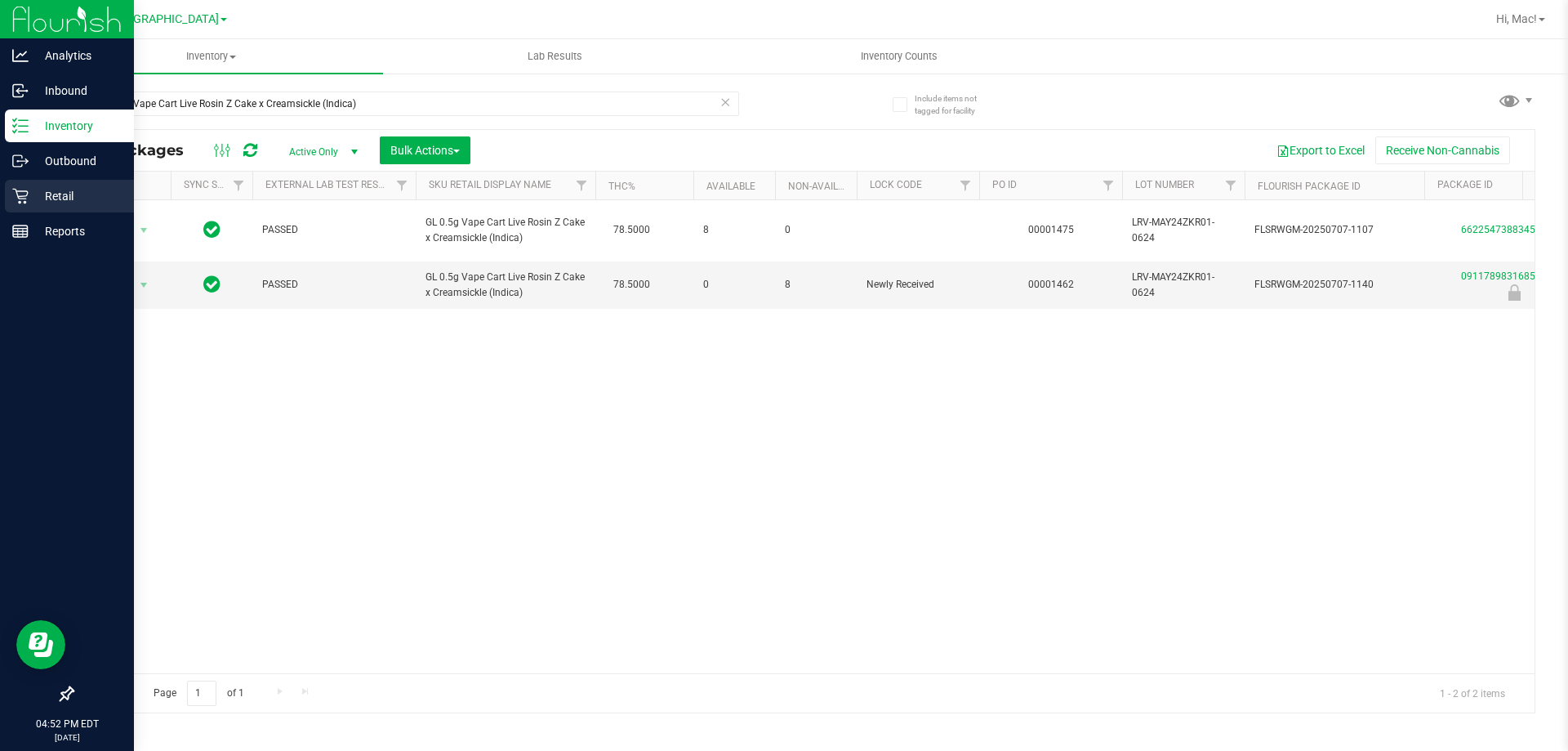
click at [34, 198] on p "Retail" at bounding box center [78, 195] width 98 height 20
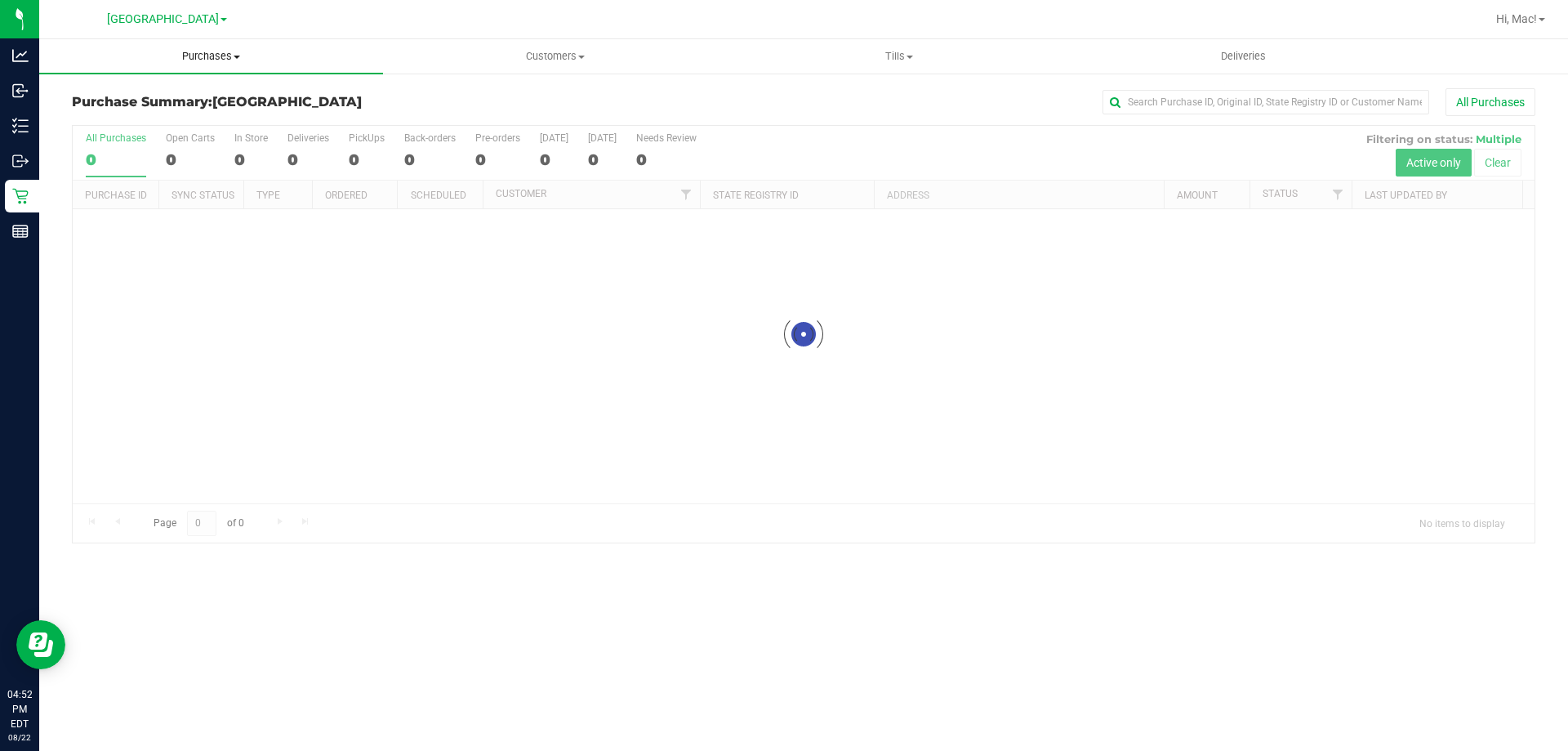
click at [212, 59] on span "Purchases" at bounding box center [210, 56] width 344 height 14
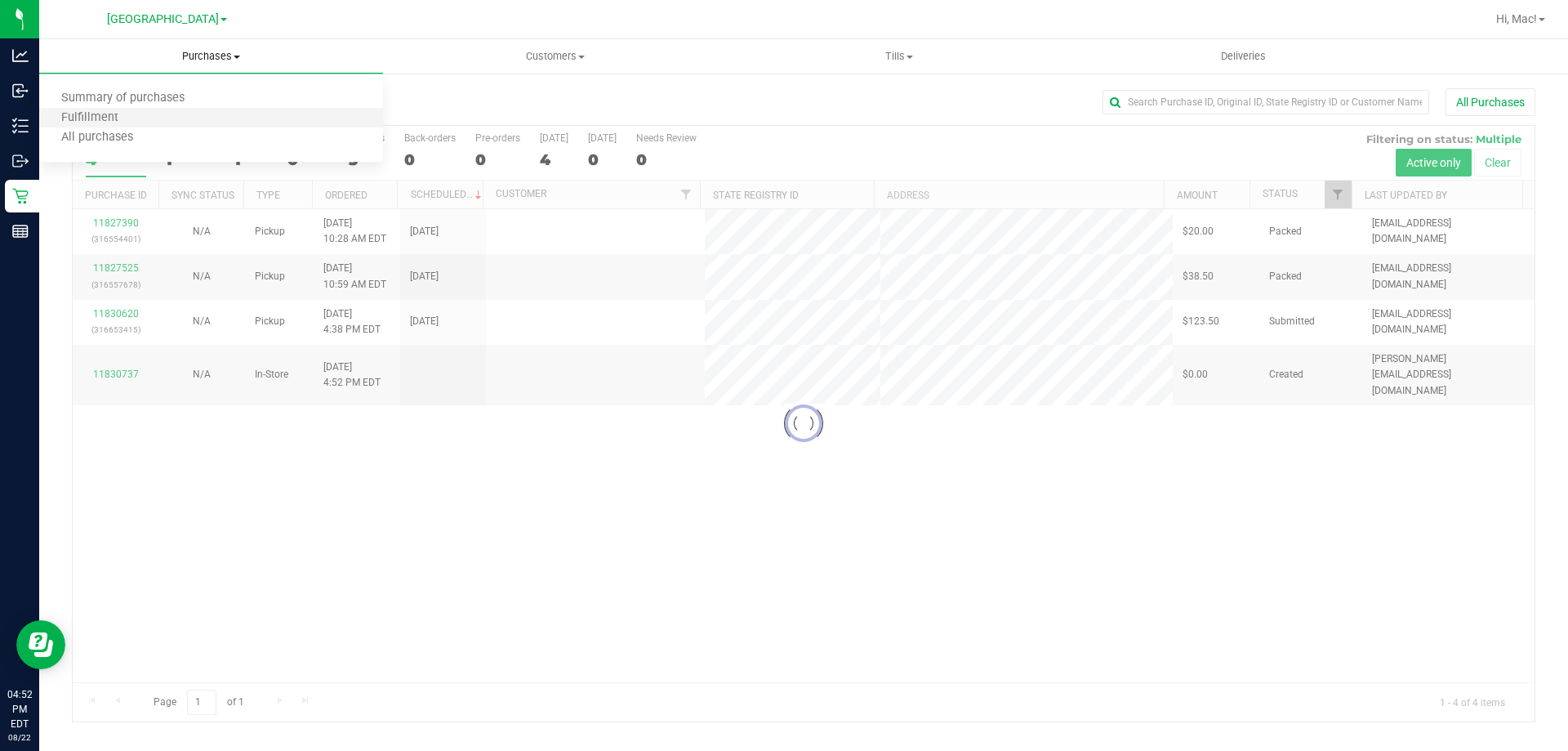
click at [156, 120] on li "Fulfillment" at bounding box center [210, 118] width 344 height 20
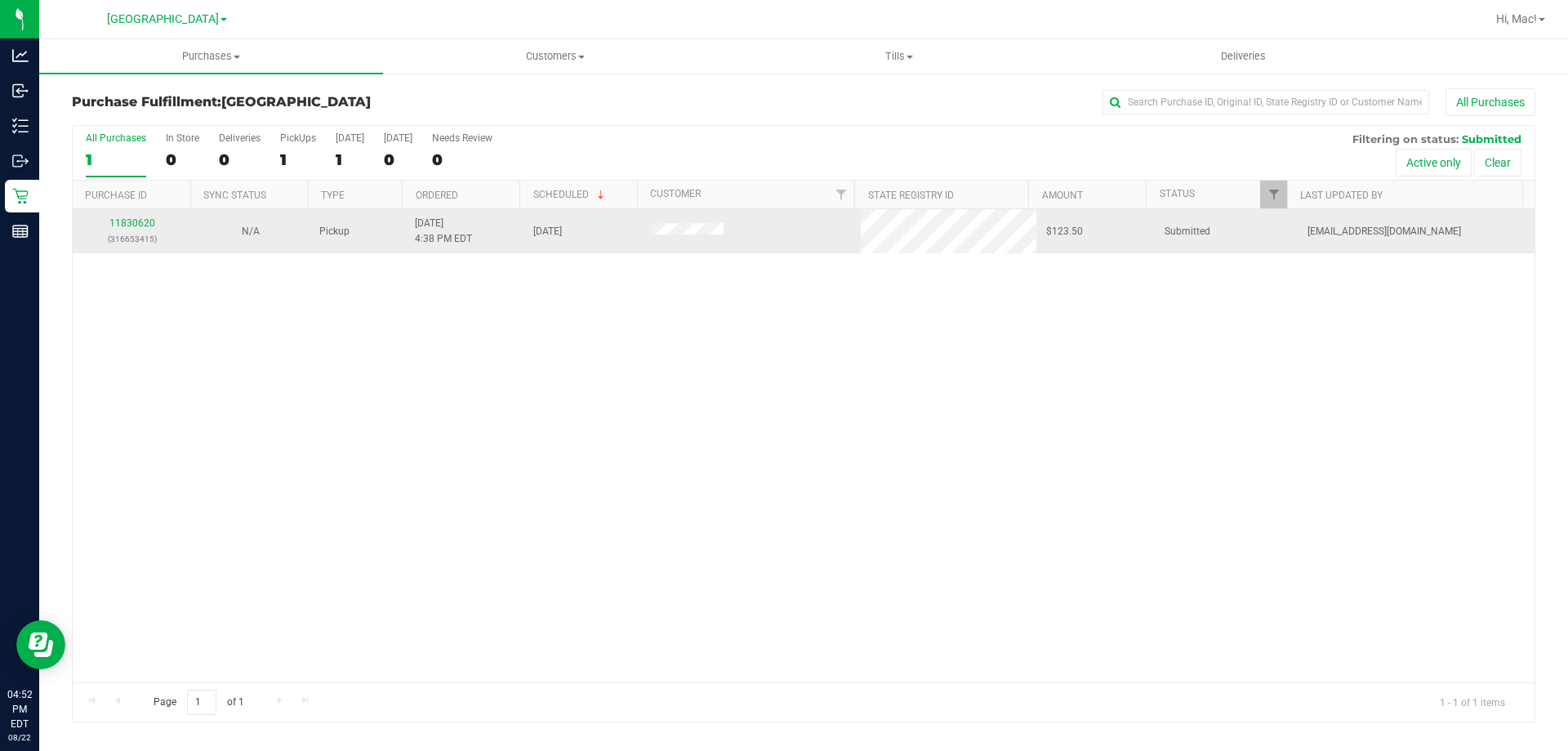
click at [148, 216] on div "11830620 (316653415)" at bounding box center [132, 231] width 98 height 31
click at [146, 222] on link "11830620" at bounding box center [132, 222] width 46 height 11
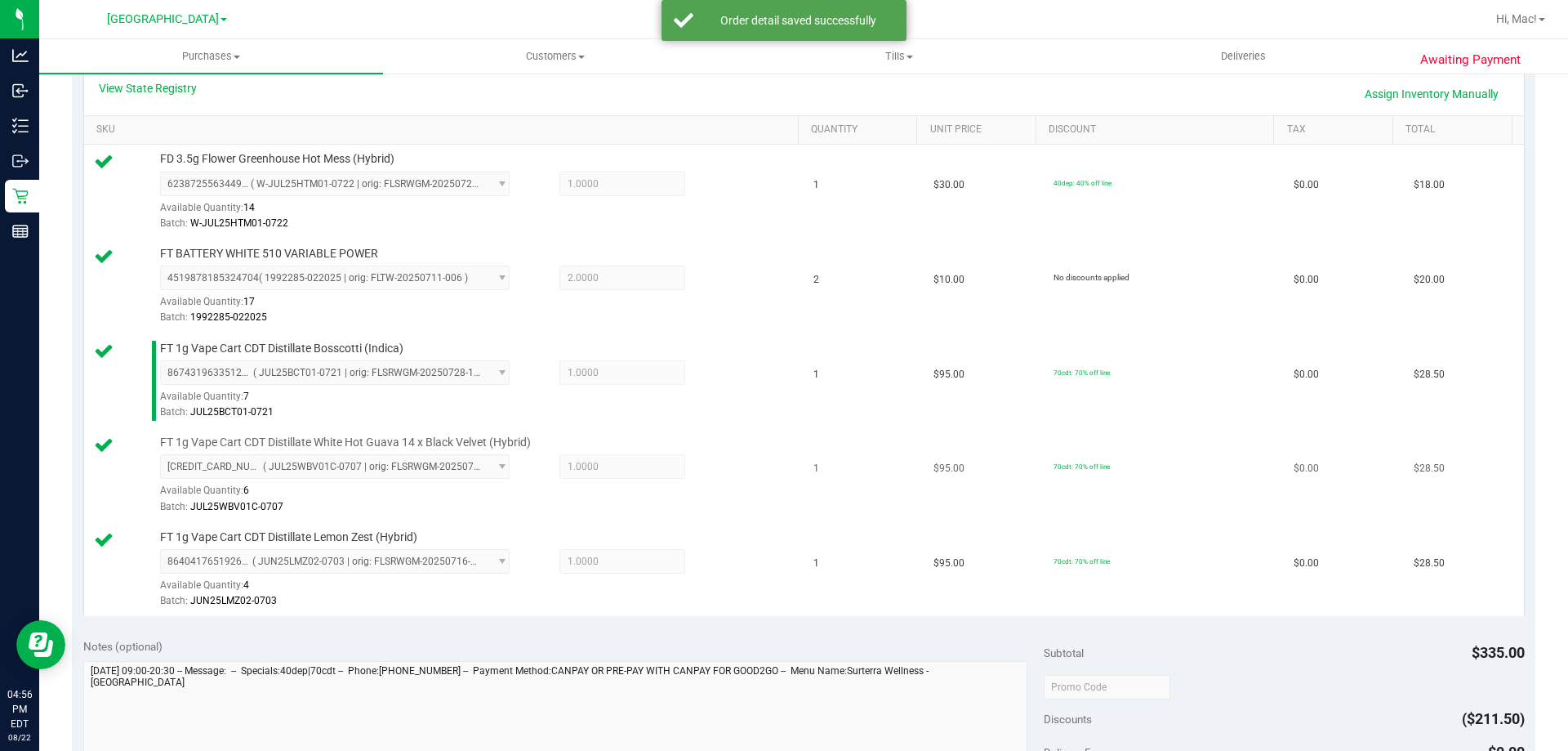
scroll to position [534, 0]
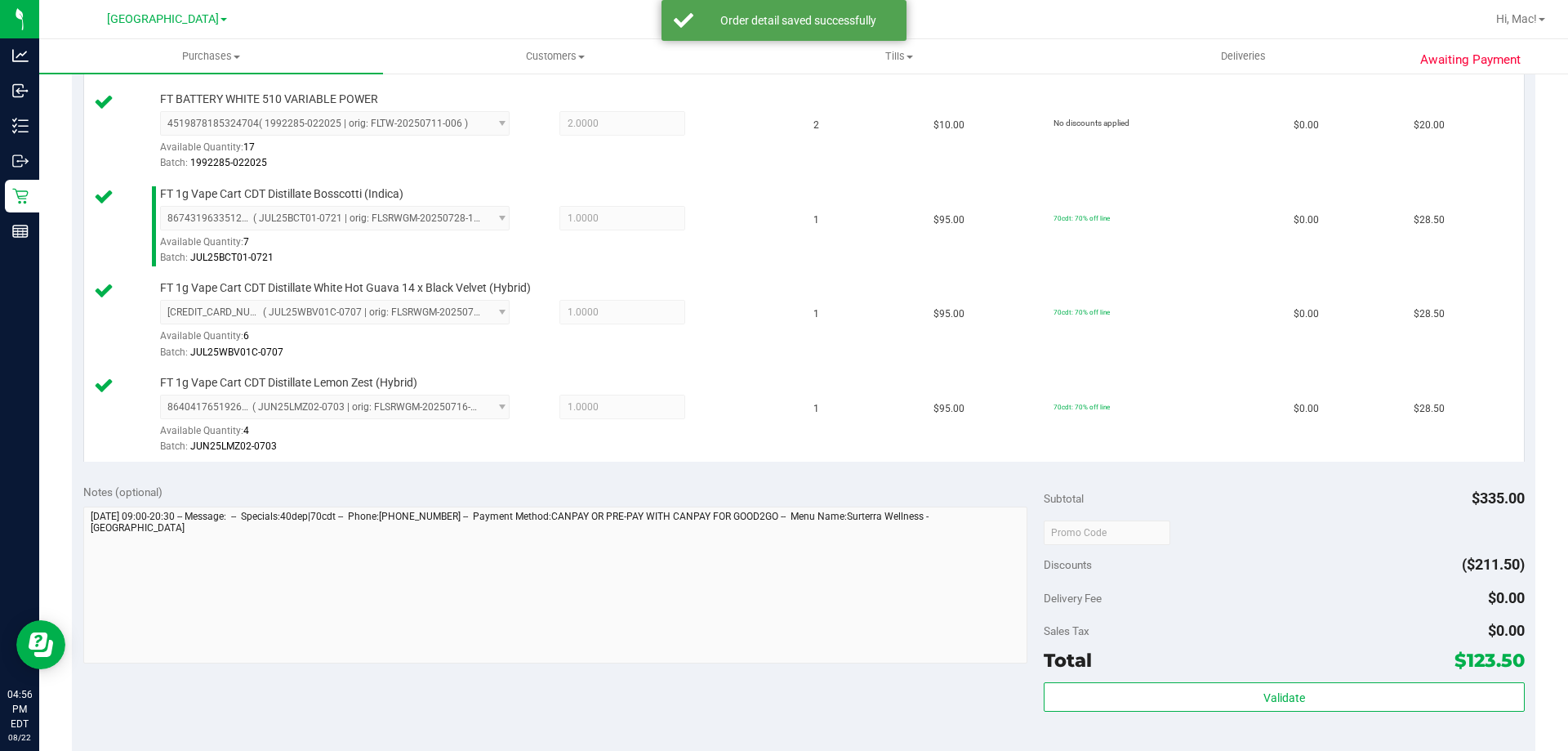
click at [1295, 681] on div "Subtotal $335.00 Discounts ($211.50) Delivery Fee $0.00 Sales Tax $0.00 Total $…" at bounding box center [1284, 619] width 480 height 272
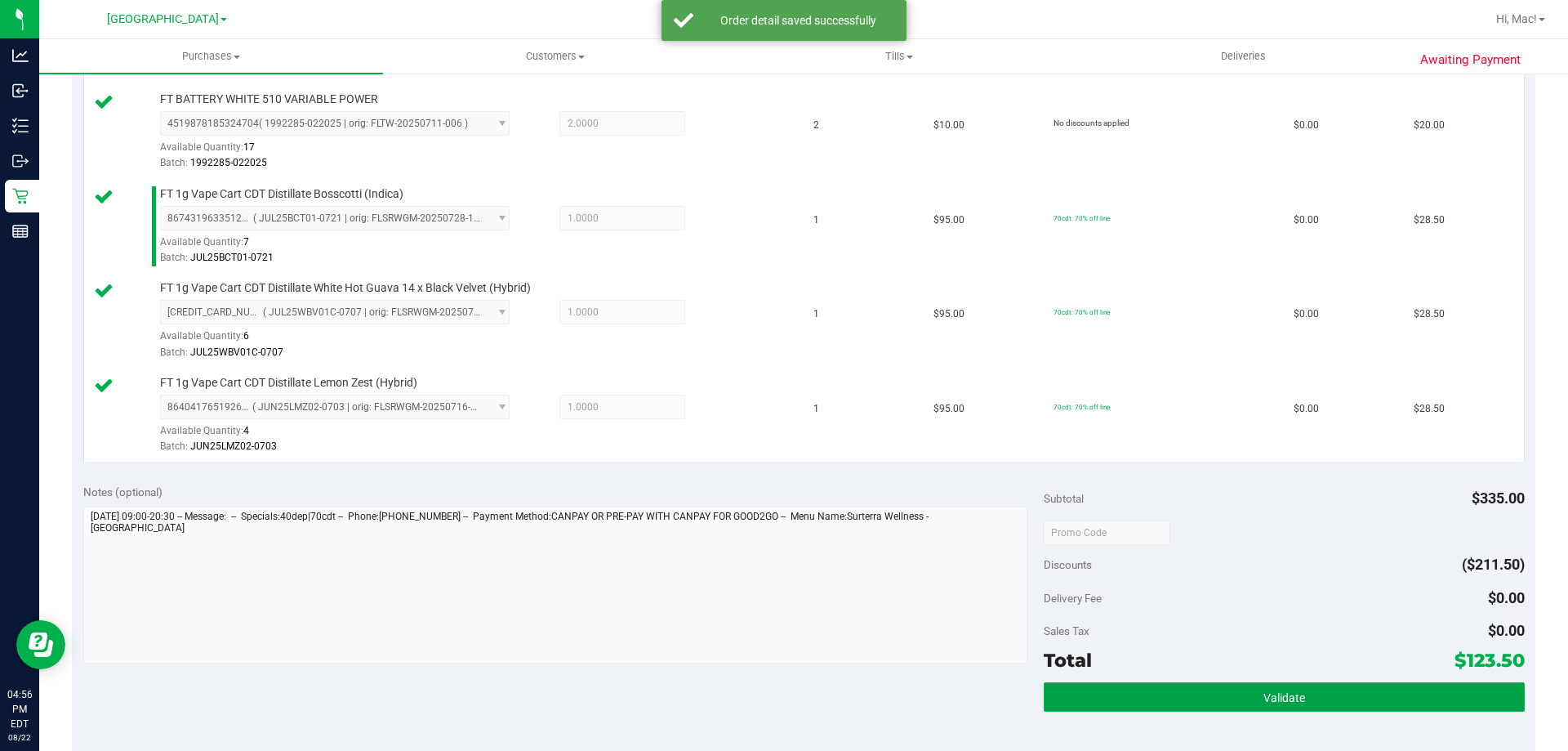
drag, startPoint x: 1282, startPoint y: 687, endPoint x: 1268, endPoint y: 670, distance: 22.0
click at [1282, 687] on button "Validate" at bounding box center [1284, 697] width 480 height 30
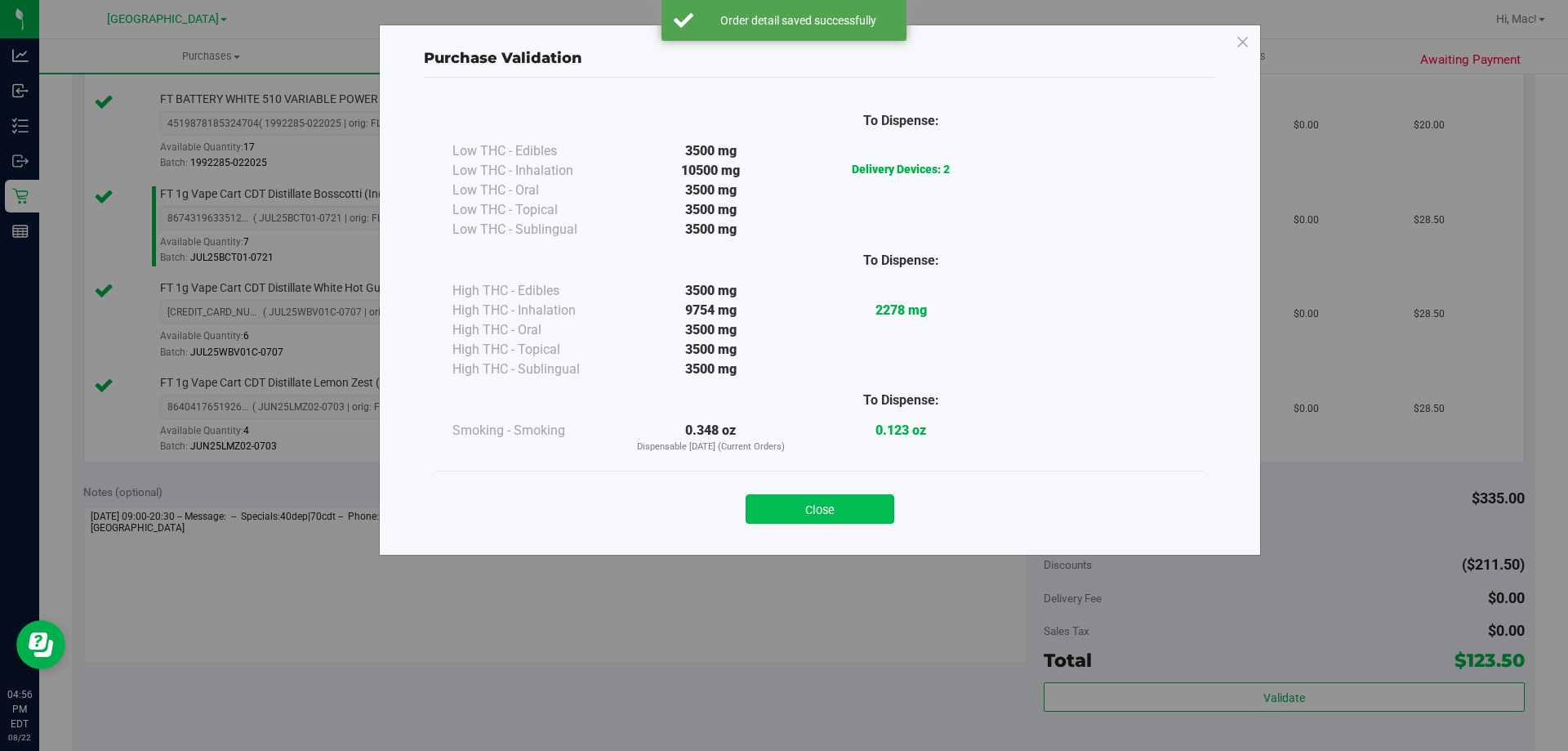
click at [823, 506] on button "Close" at bounding box center [820, 508] width 148 height 30
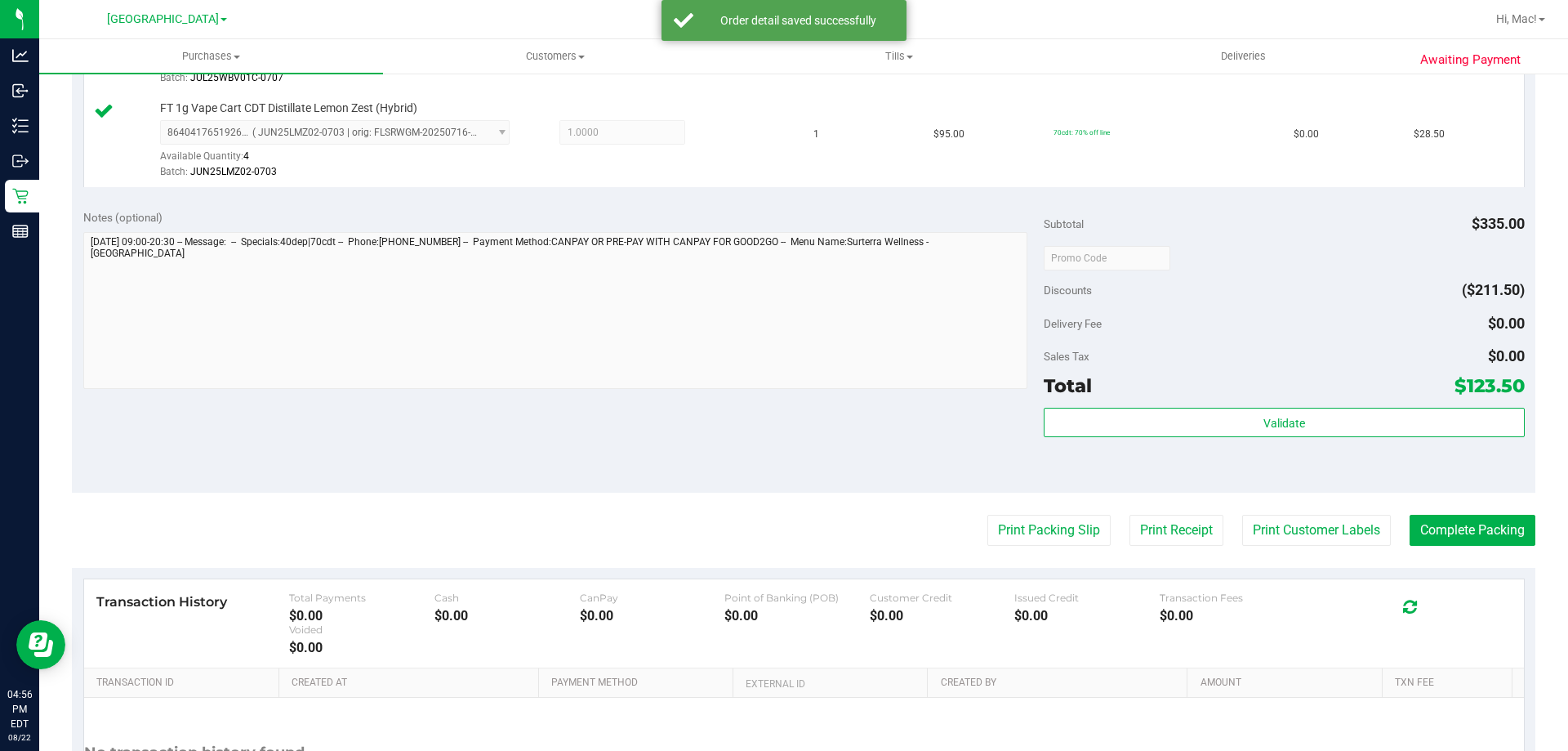
scroll to position [778, 0]
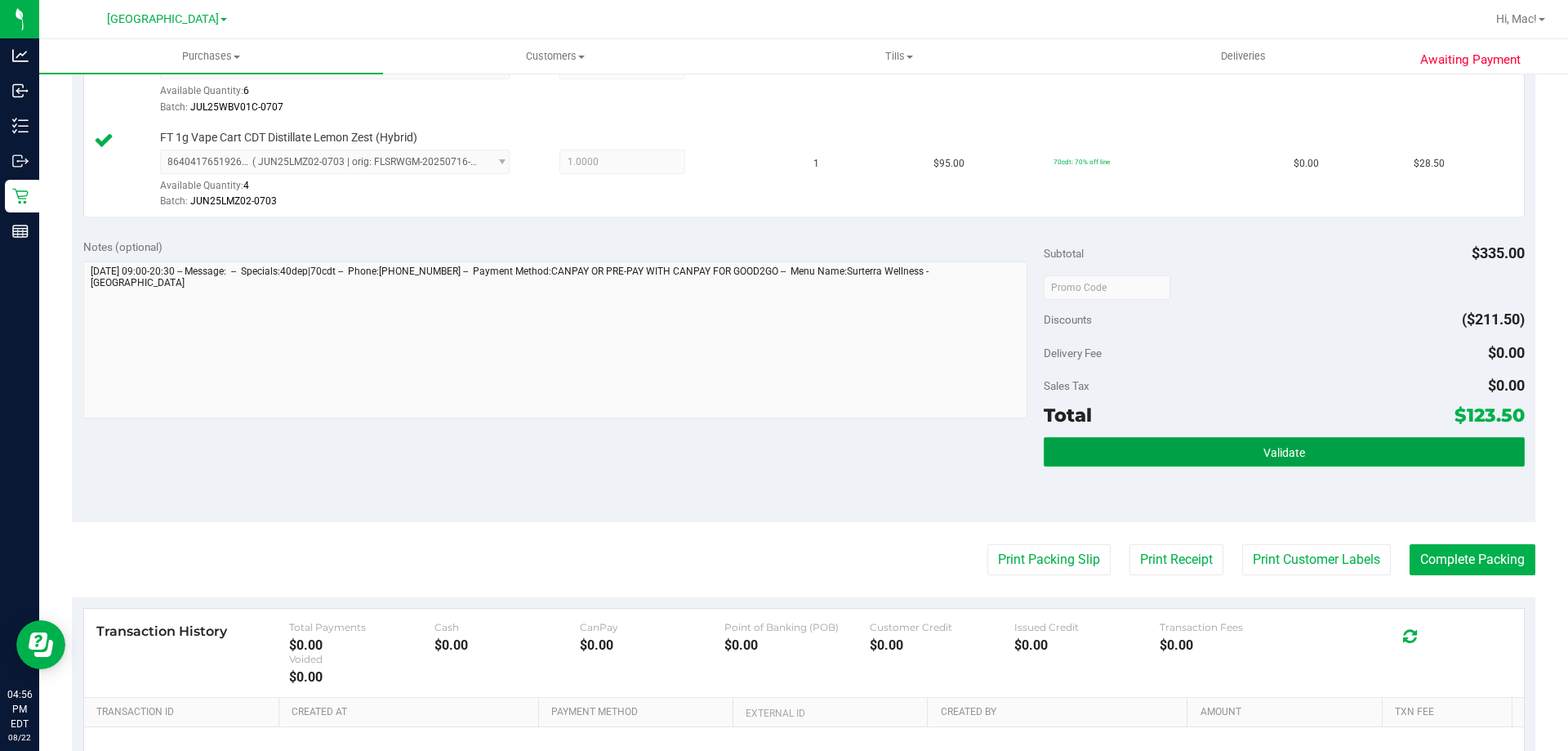
click at [1317, 457] on button "Validate" at bounding box center [1284, 451] width 480 height 30
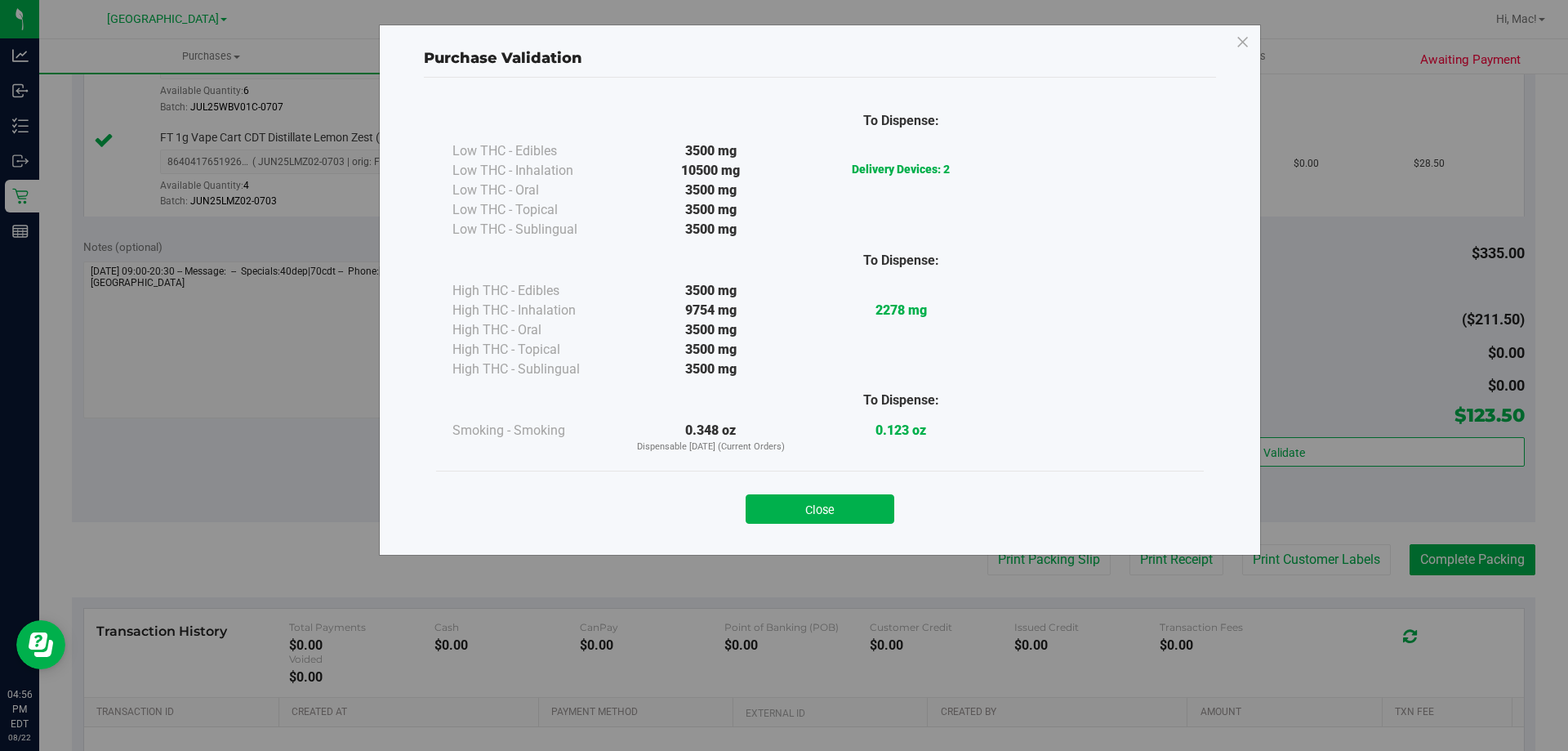
drag, startPoint x: 808, startPoint y: 513, endPoint x: 955, endPoint y: 503, distance: 147.3
click at [809, 513] on button "Close" at bounding box center [820, 508] width 148 height 30
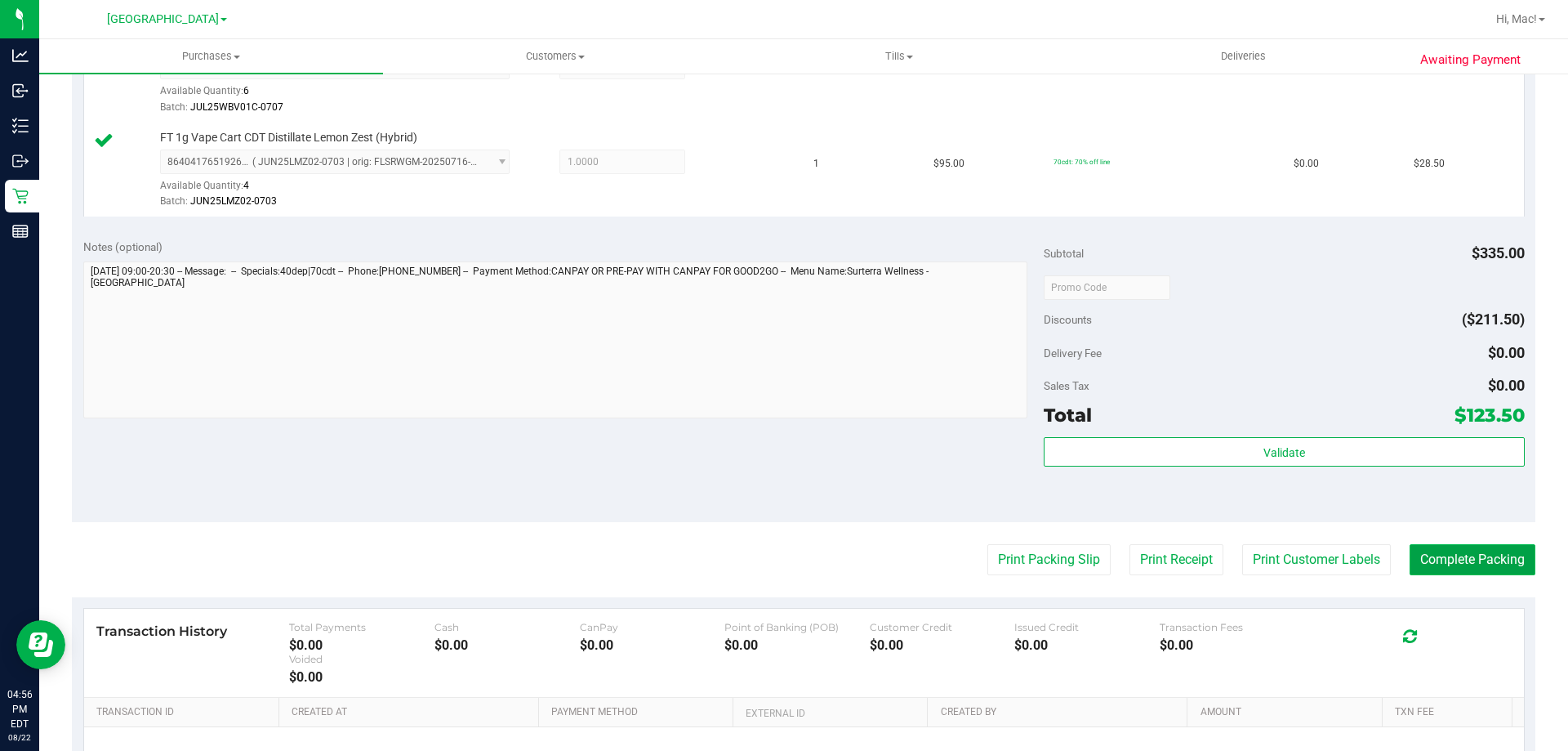
click at [1459, 555] on button "Complete Packing" at bounding box center [1472, 559] width 126 height 31
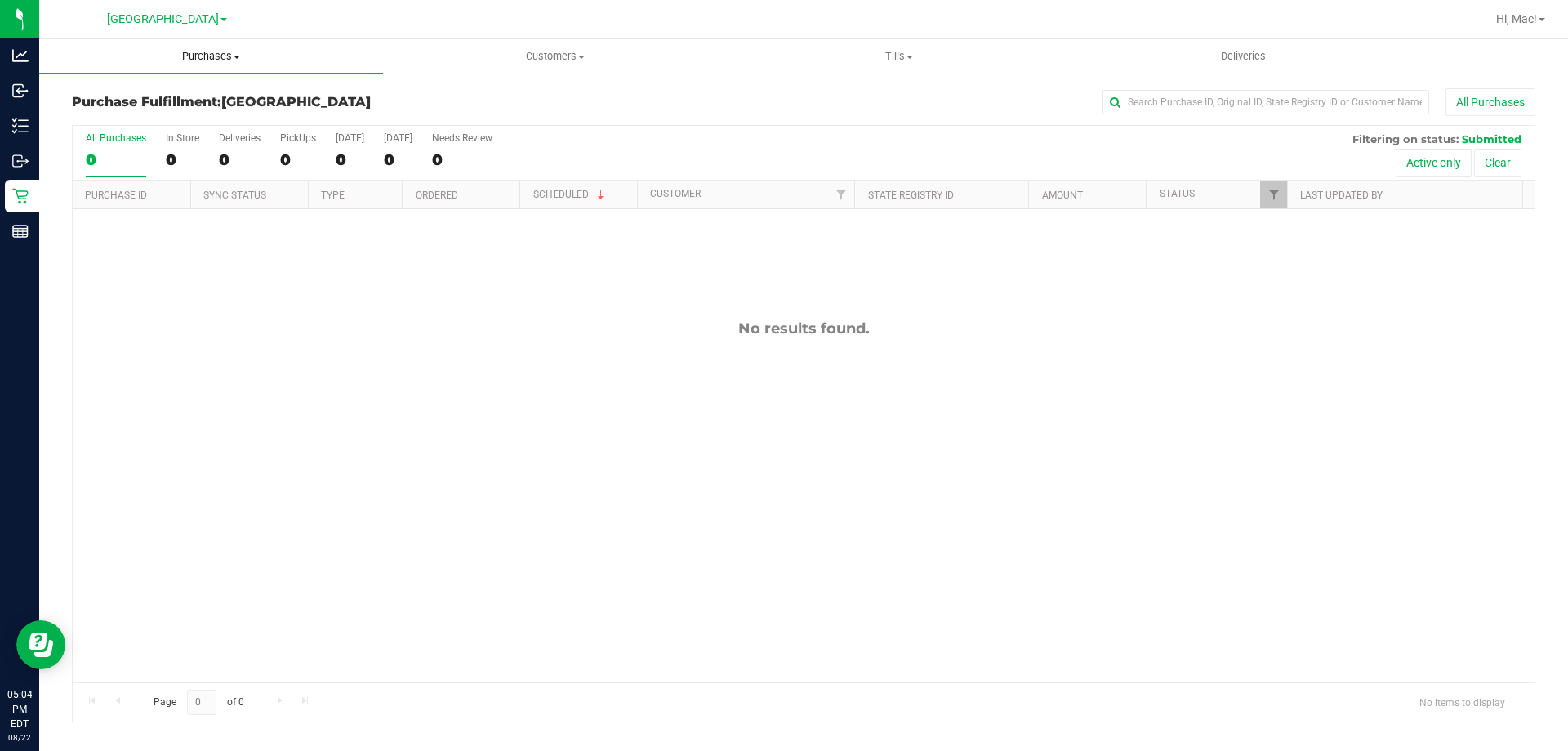
click at [196, 48] on uib-tab-heading "Purchases Summary of purchases Fulfillment All purchases" at bounding box center [210, 56] width 344 height 34
click at [162, 115] on li "Fulfillment" at bounding box center [210, 118] width 344 height 20
